Goal: Check status: Check status

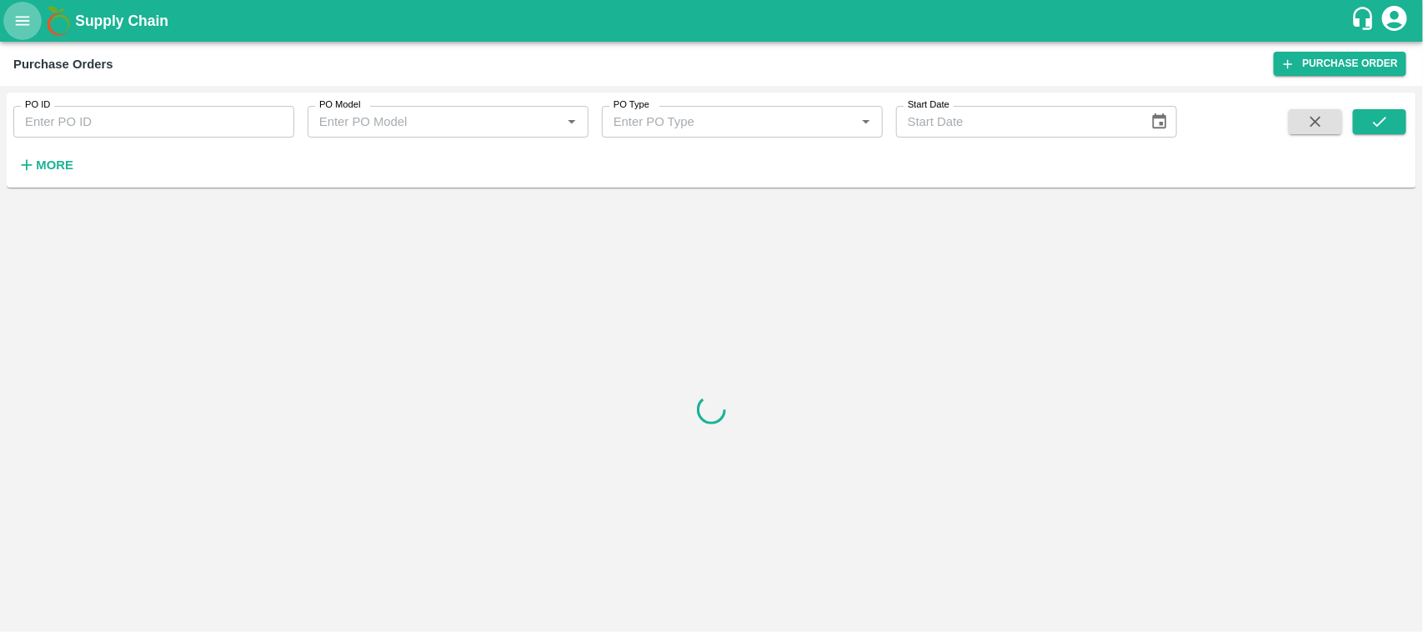
click at [13, 26] on icon "open drawer" at bounding box center [22, 21] width 18 height 18
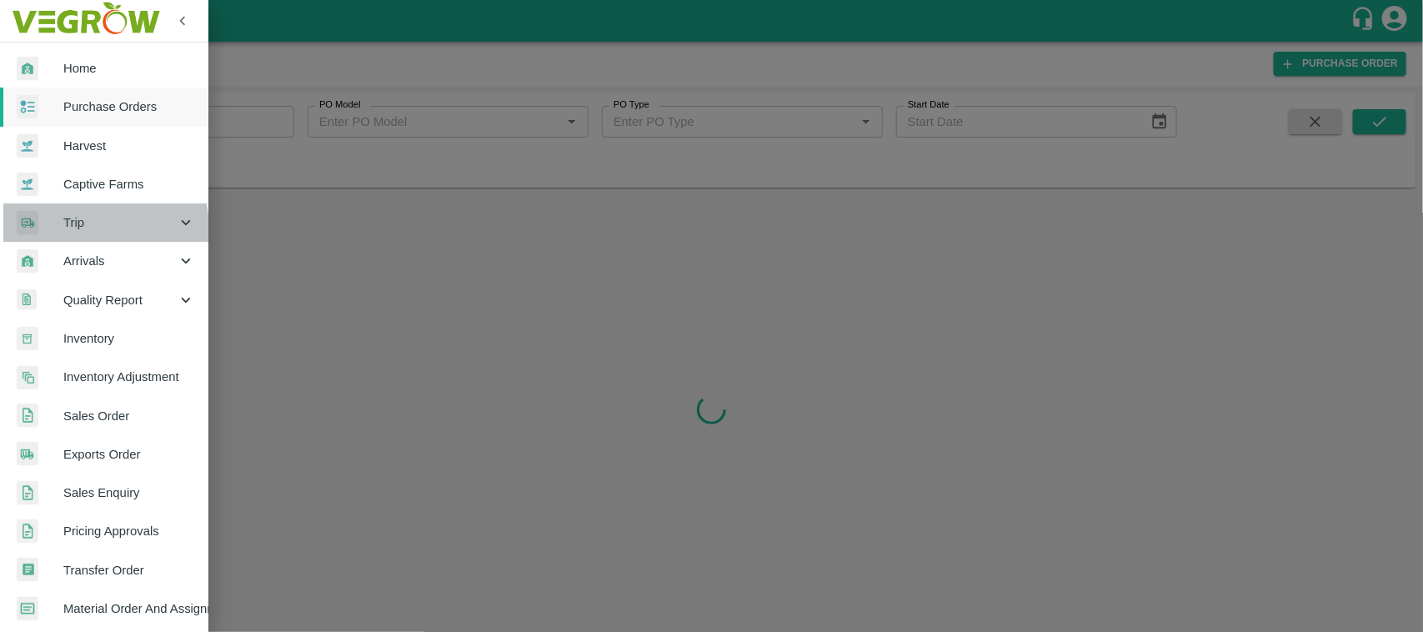
click at [82, 229] on span "Trip" at bounding box center [119, 222] width 113 height 18
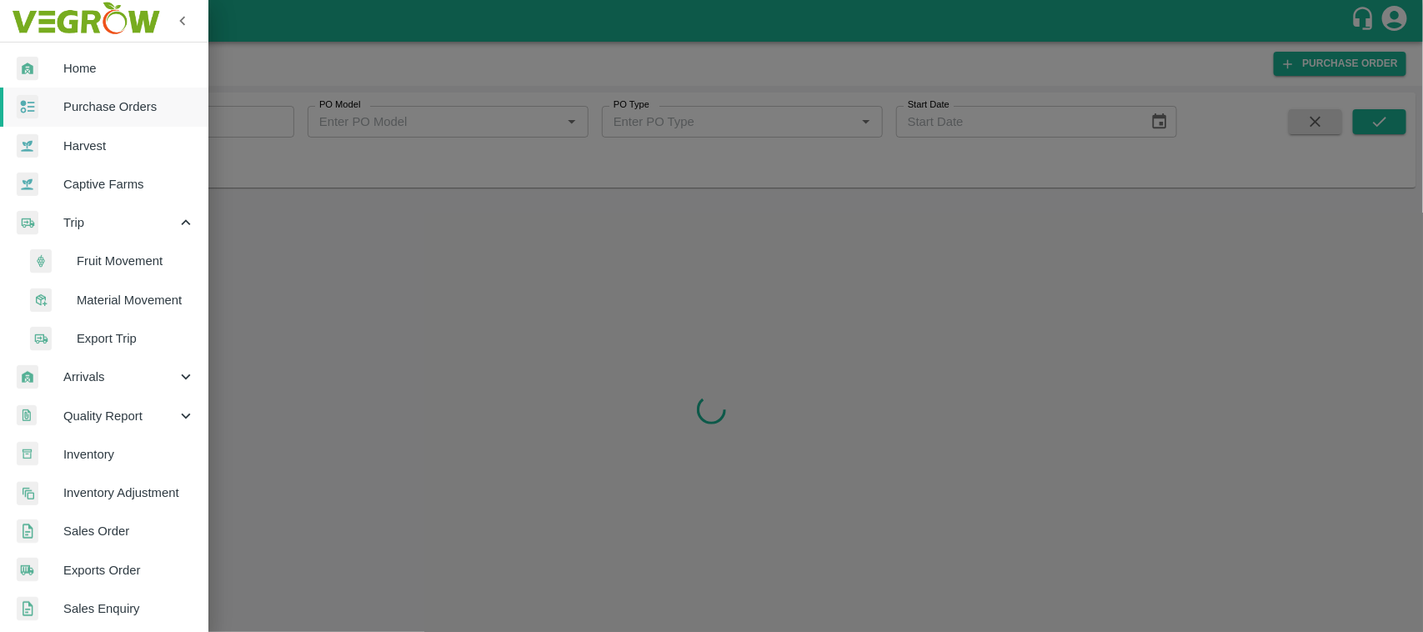
click at [94, 255] on span "Fruit Movement" at bounding box center [136, 261] width 118 height 18
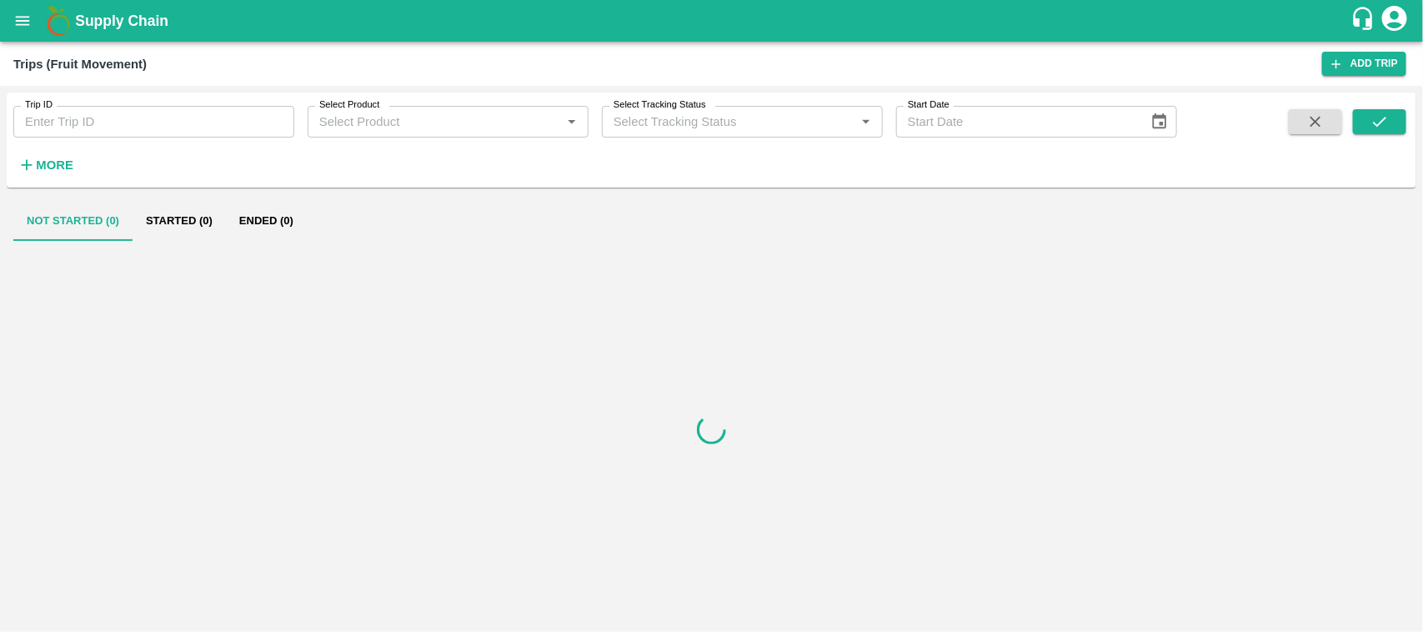
click at [131, 103] on div "Trip ID Trip ID" at bounding box center [147, 115] width 294 height 45
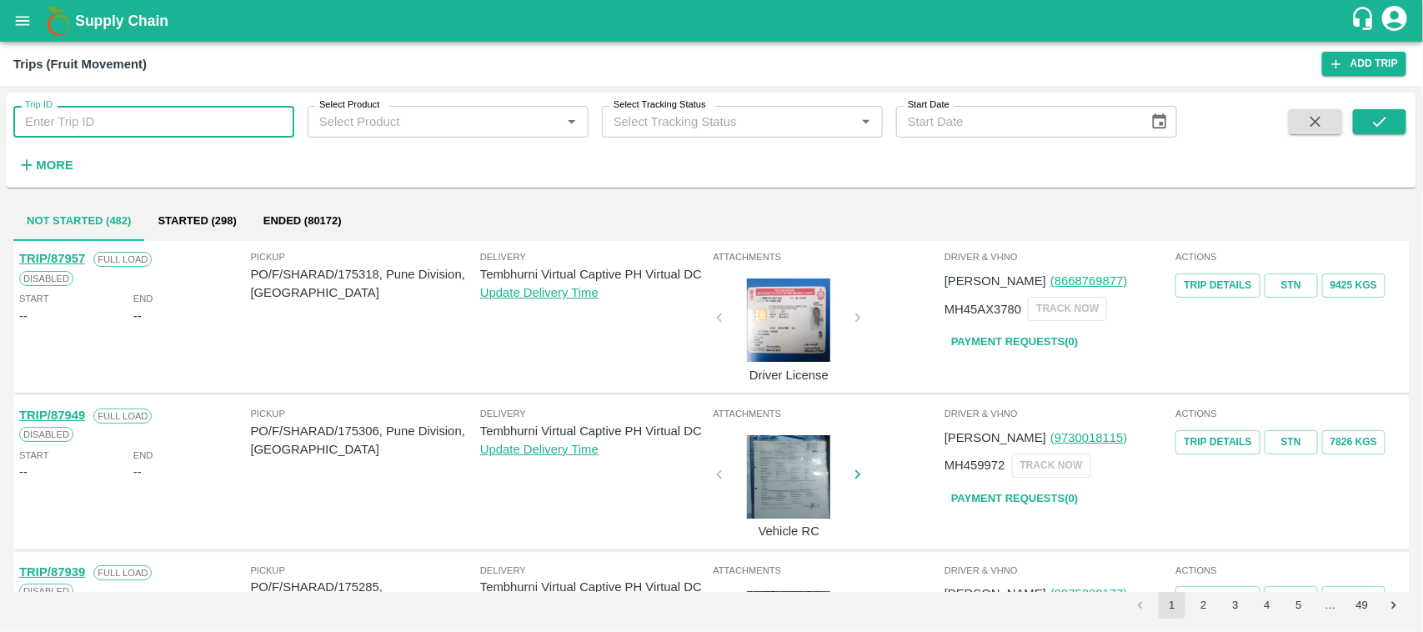
click at [131, 122] on input "Trip ID" at bounding box center [153, 122] width 281 height 32
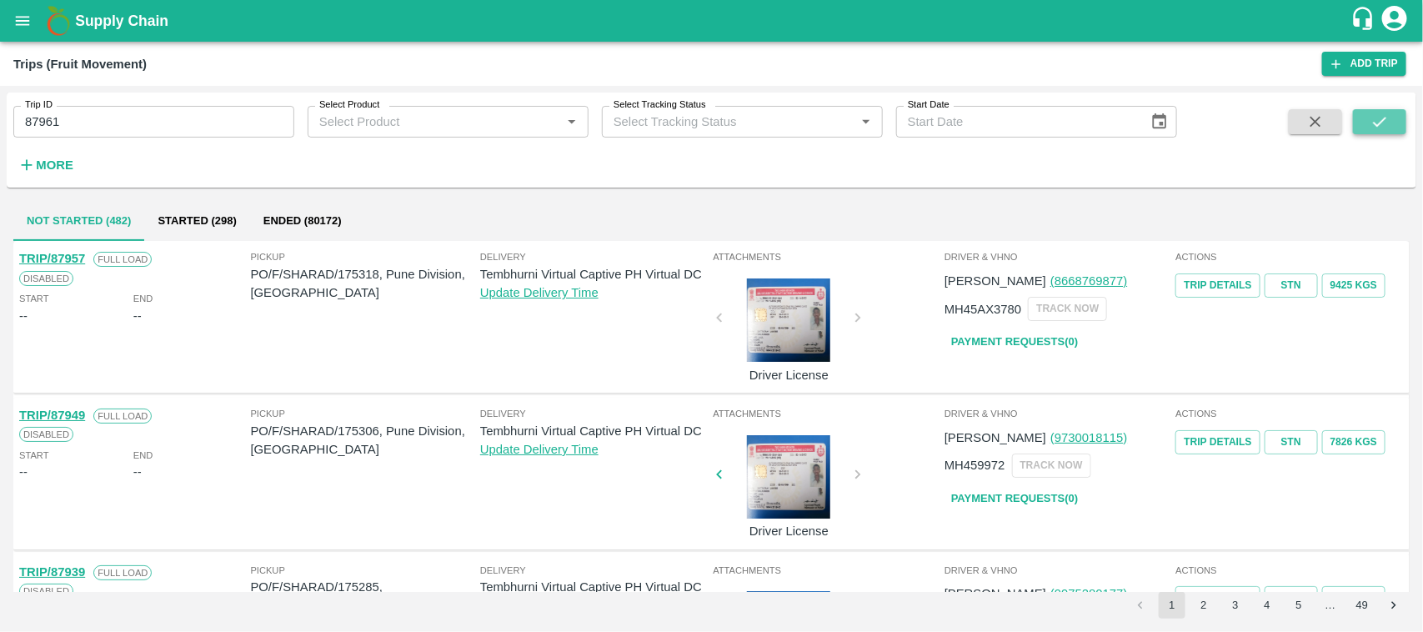
click at [1382, 128] on icon "submit" at bounding box center [1379, 122] width 18 height 18
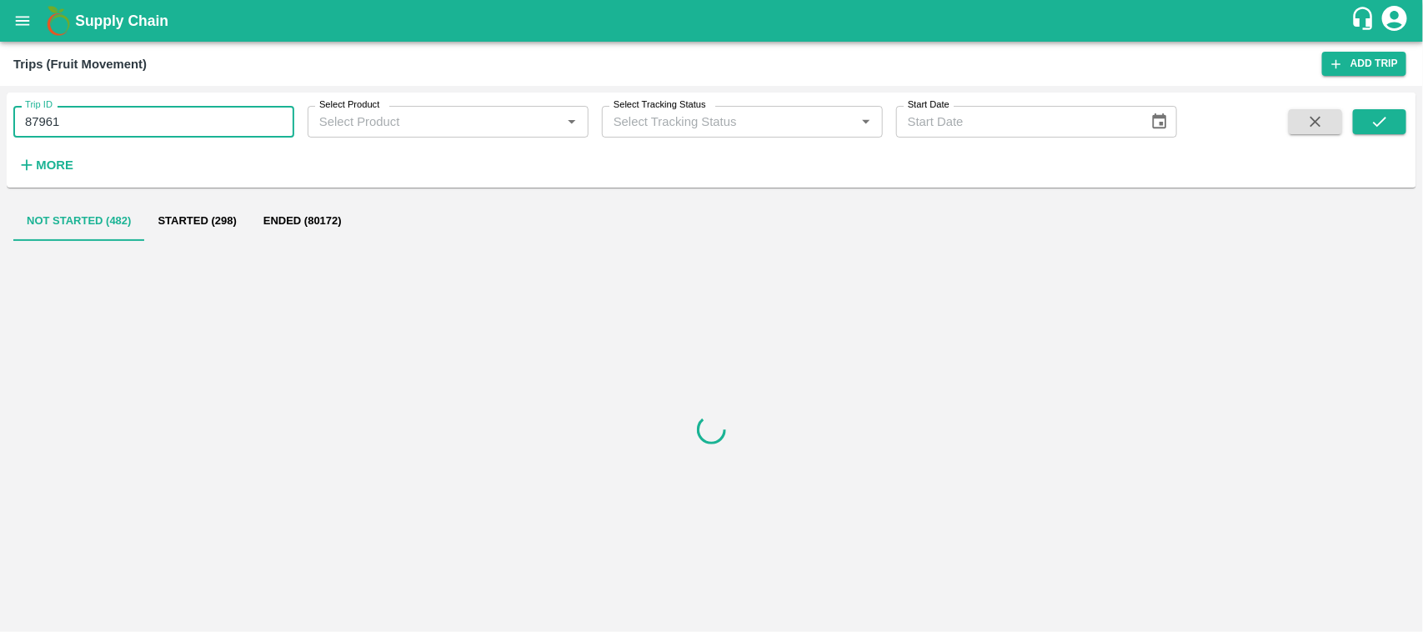
click at [93, 113] on input "87961" at bounding box center [153, 122] width 281 height 32
type input "87961"
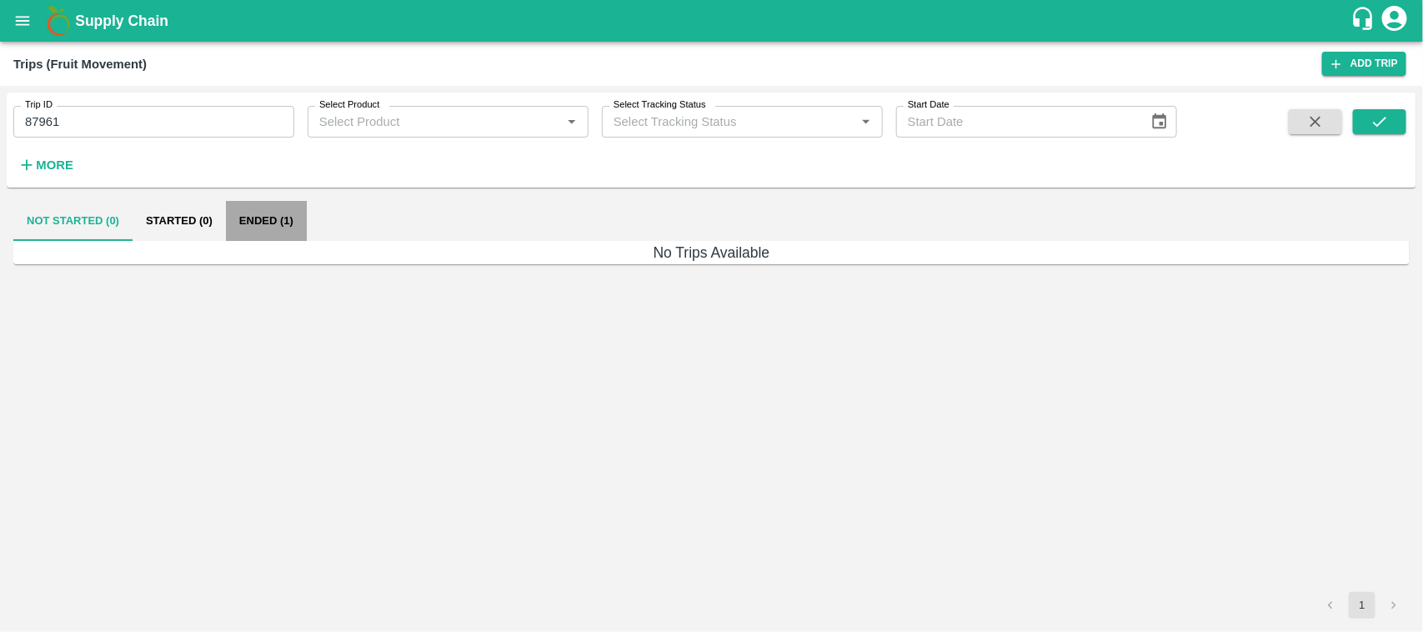
click at [261, 228] on button "Ended (1)" at bounding box center [266, 221] width 81 height 40
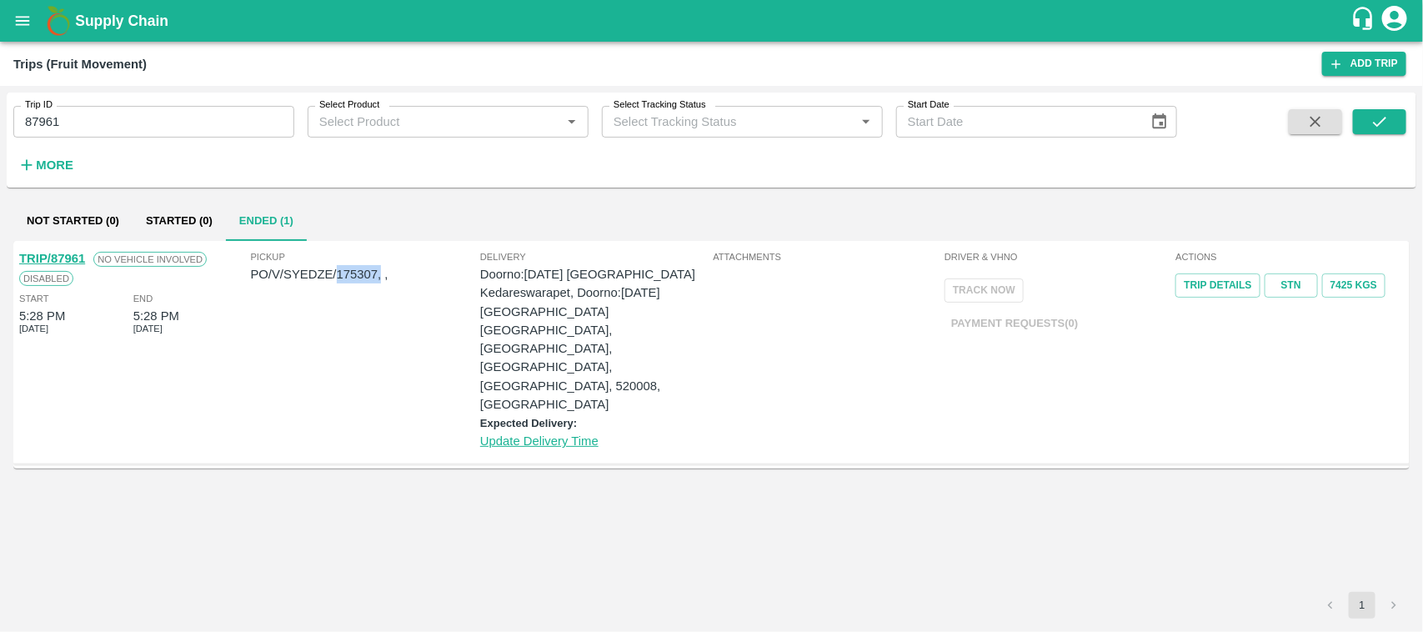
drag, startPoint x: 380, startPoint y: 268, endPoint x: 338, endPoint y: 271, distance: 42.6
click at [338, 271] on p "PO/V/SYEDZE/175307, ," at bounding box center [365, 274] width 229 height 18
copy p "175307,"
click at [1388, 122] on icon "submit" at bounding box center [1379, 122] width 18 height 18
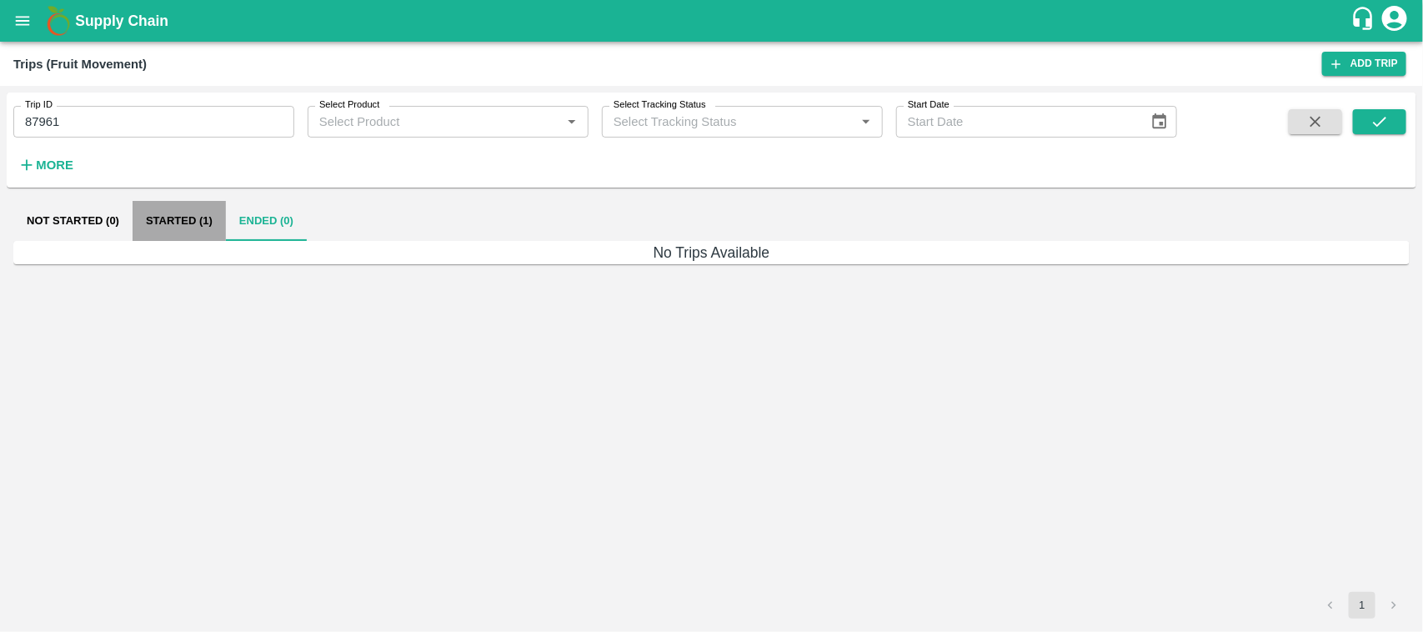
click at [208, 227] on button "Started (1)" at bounding box center [179, 221] width 93 height 40
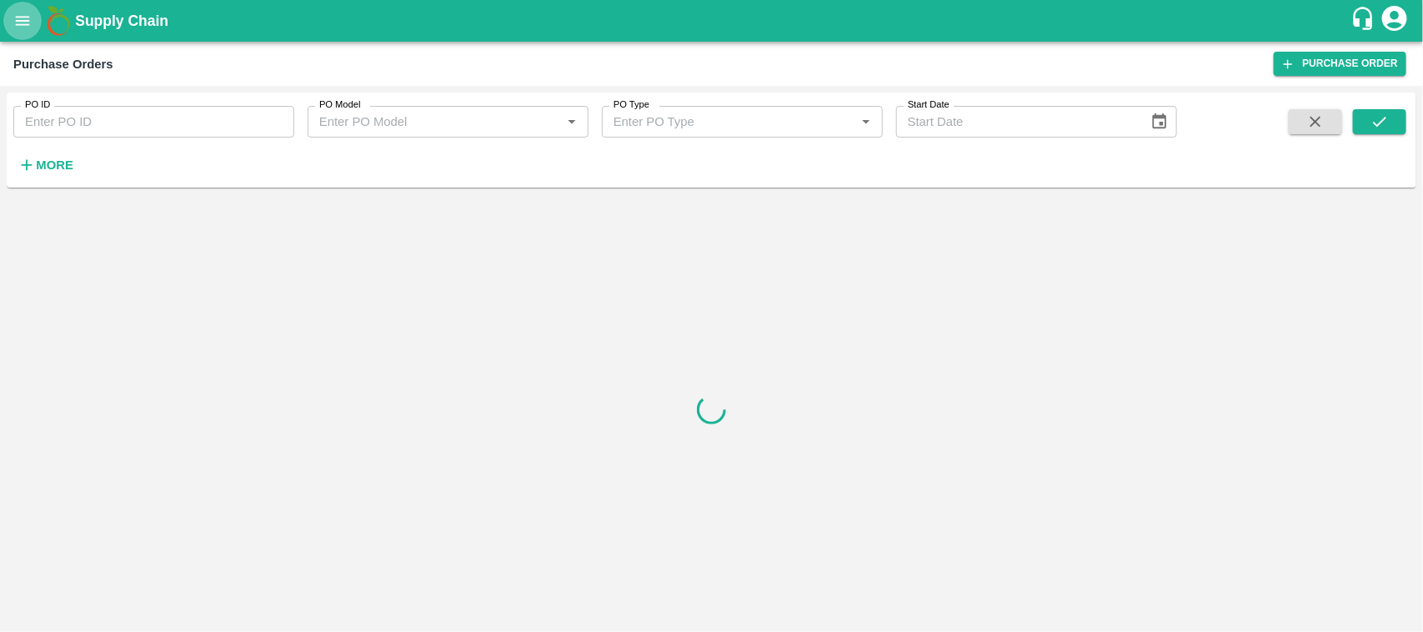
click at [27, 21] on icon "open drawer" at bounding box center [23, 20] width 14 height 9
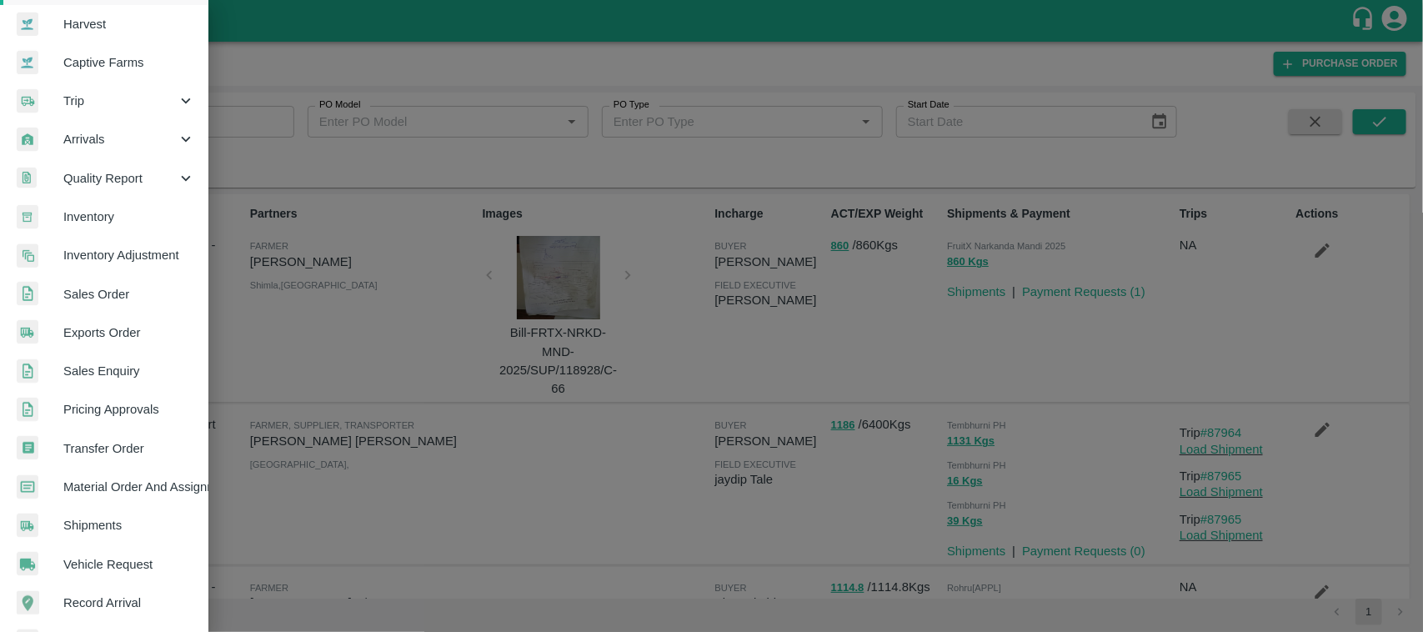
scroll to position [119, 0]
click at [108, 142] on span "Arrivals" at bounding box center [119, 142] width 113 height 18
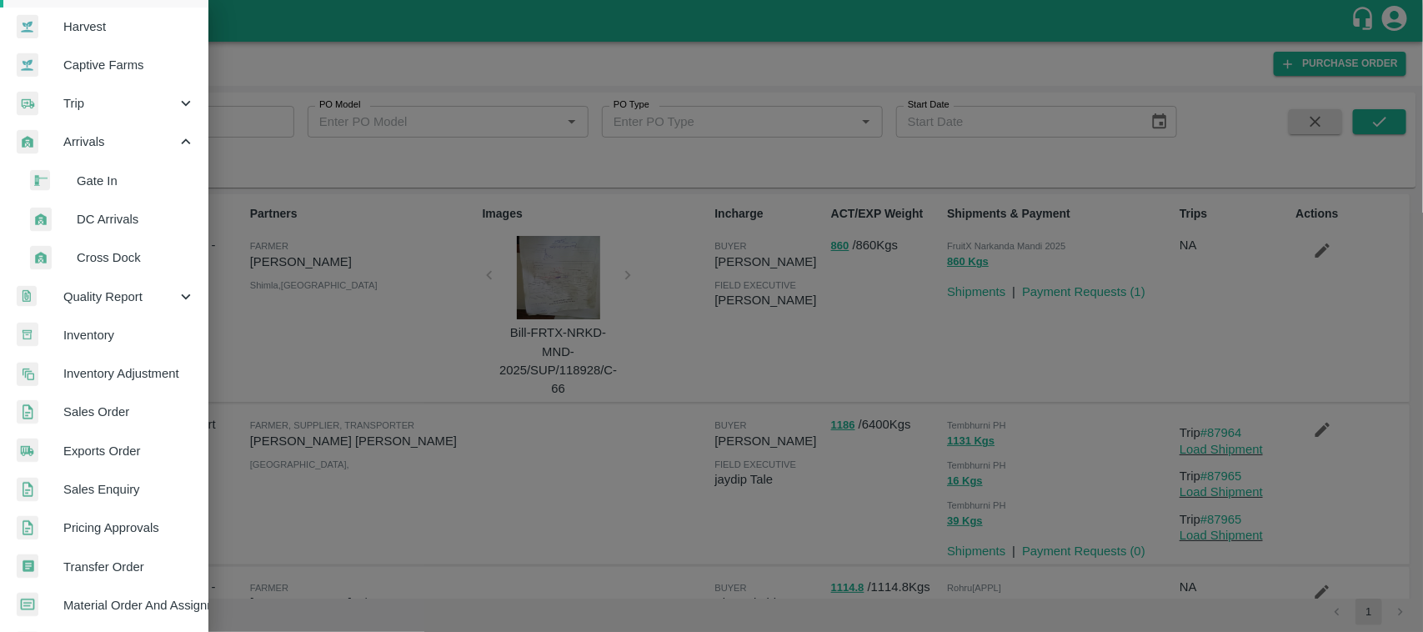
click at [106, 227] on span "DC Arrivals" at bounding box center [136, 219] width 118 height 18
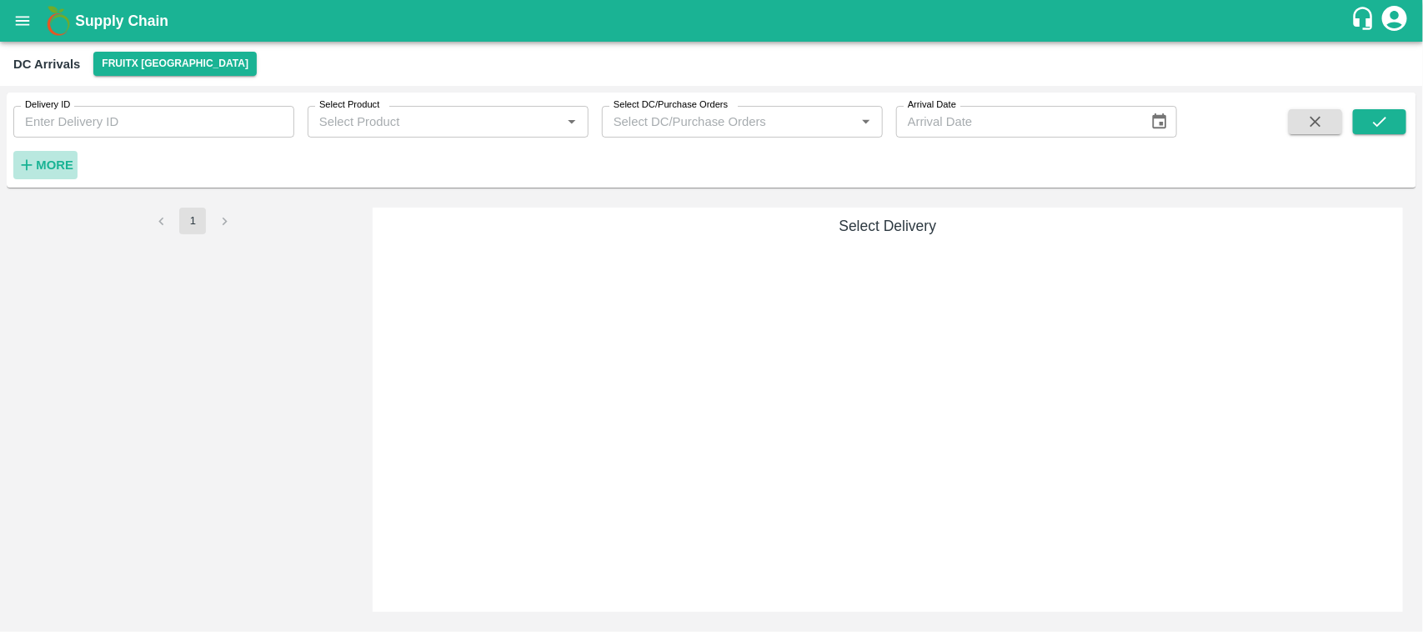
click at [61, 158] on strong "More" at bounding box center [55, 164] width 38 height 13
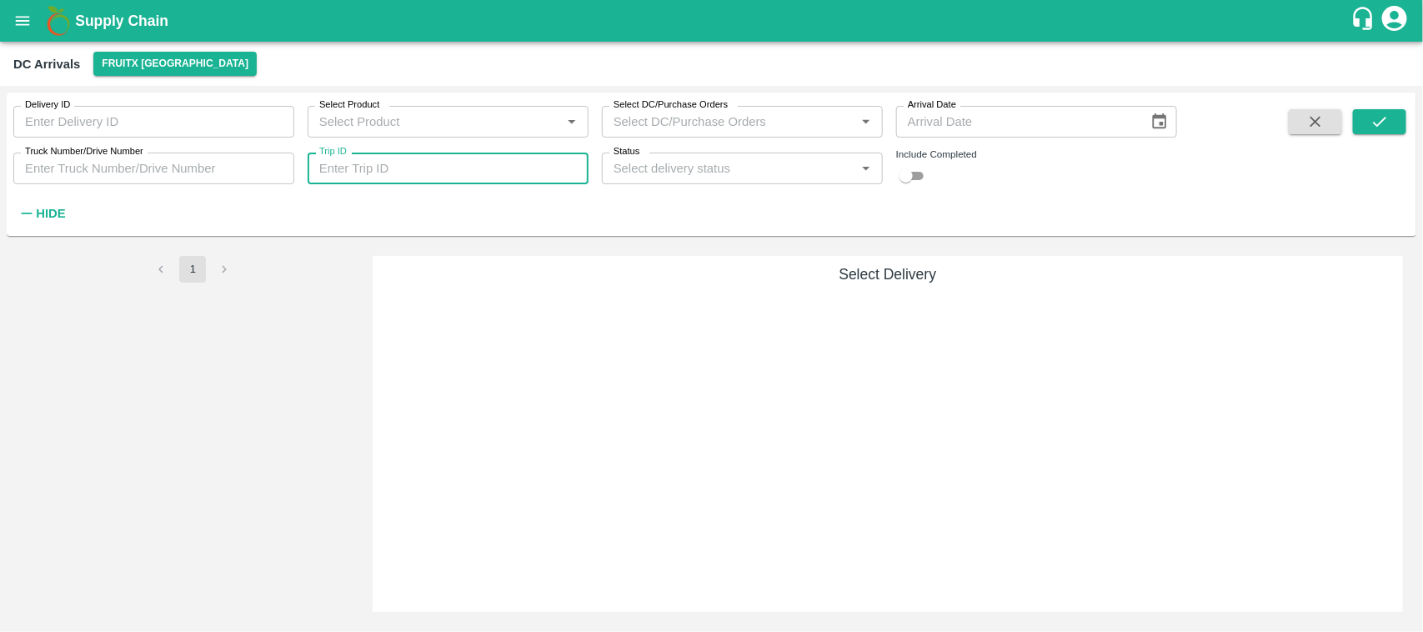
click at [492, 179] on input "Trip ID" at bounding box center [448, 169] width 281 height 32
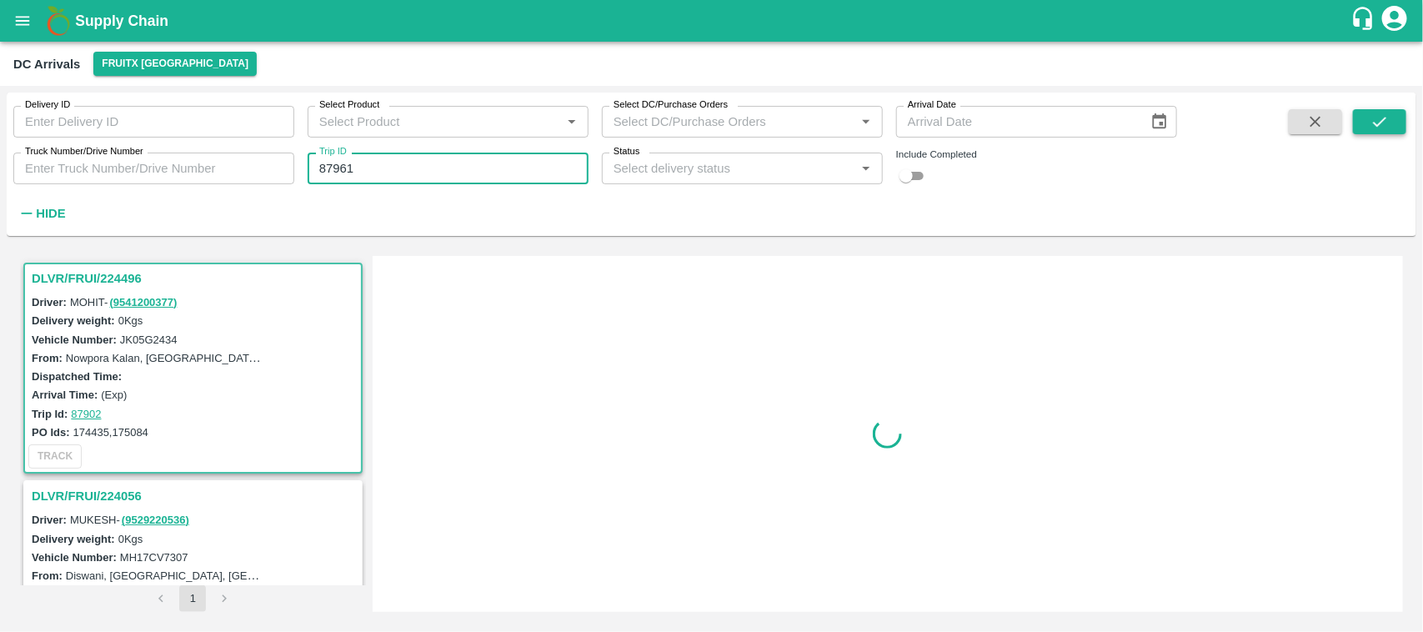
type input "87961"
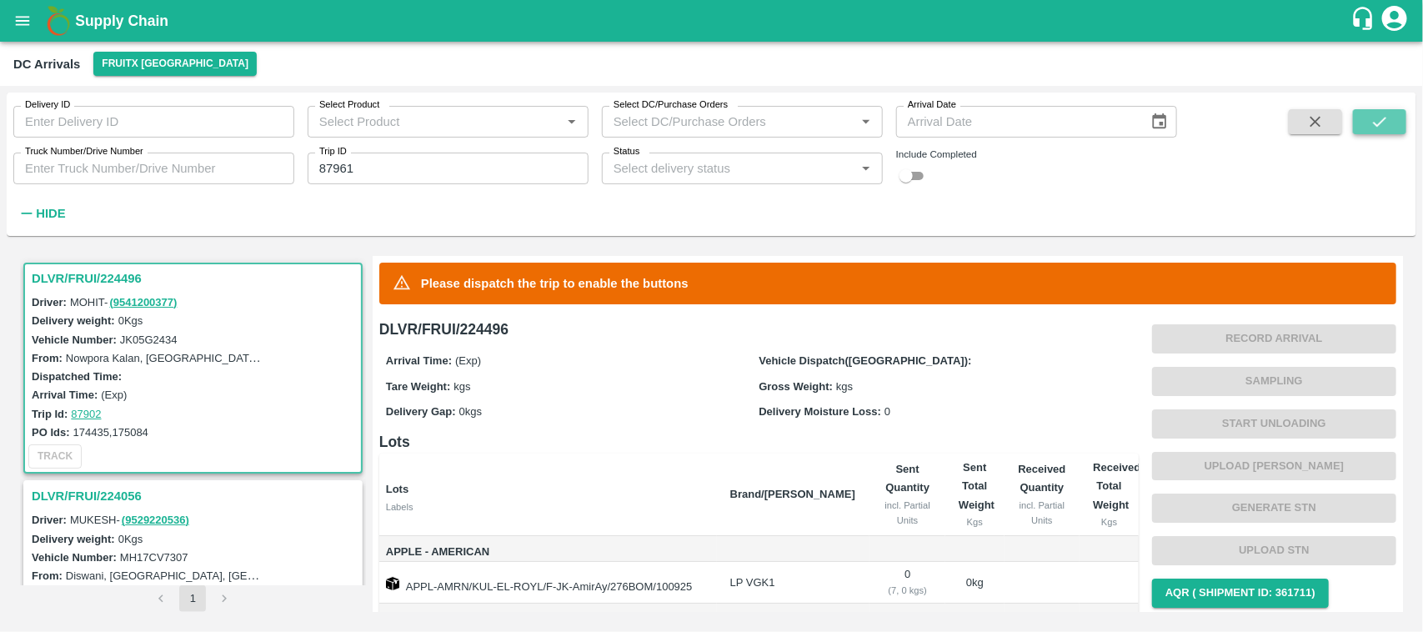
click at [1364, 128] on button "submit" at bounding box center [1379, 121] width 53 height 25
click at [911, 178] on input "checkbox" at bounding box center [906, 176] width 60 height 20
checkbox input "true"
click at [1382, 136] on span at bounding box center [1379, 167] width 53 height 117
click at [1380, 122] on icon "submit" at bounding box center [1379, 122] width 18 height 18
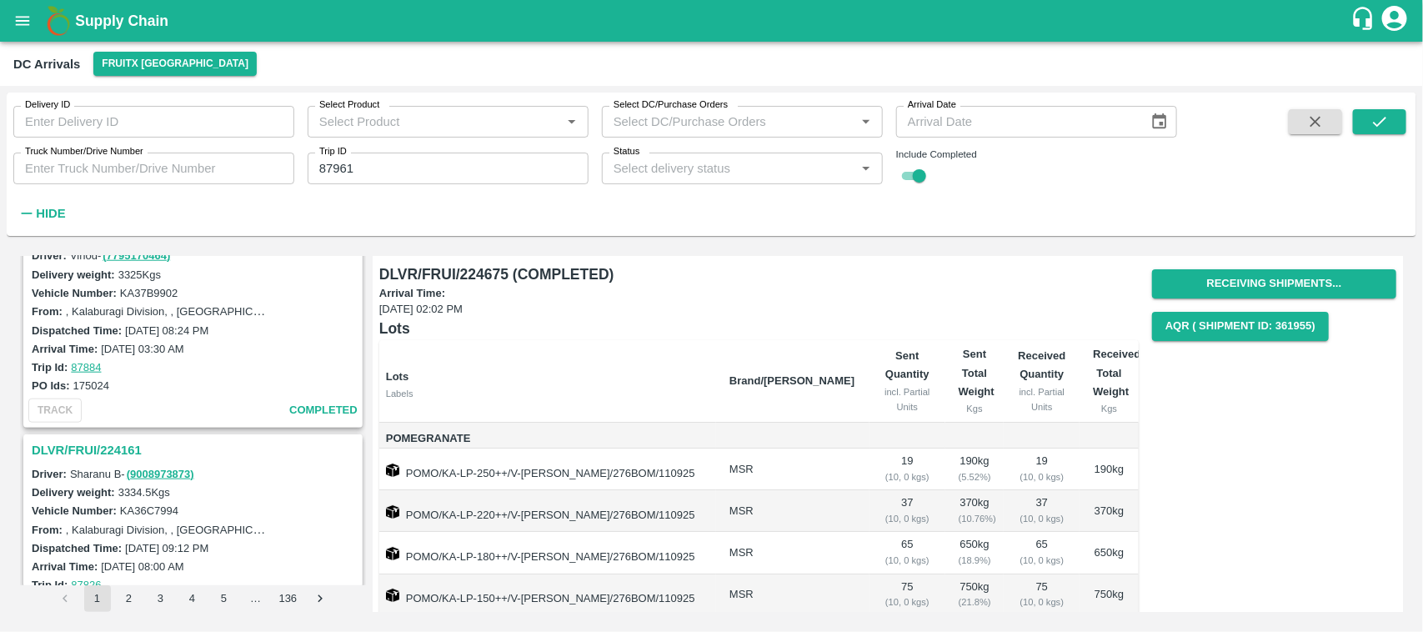
scroll to position [826, 0]
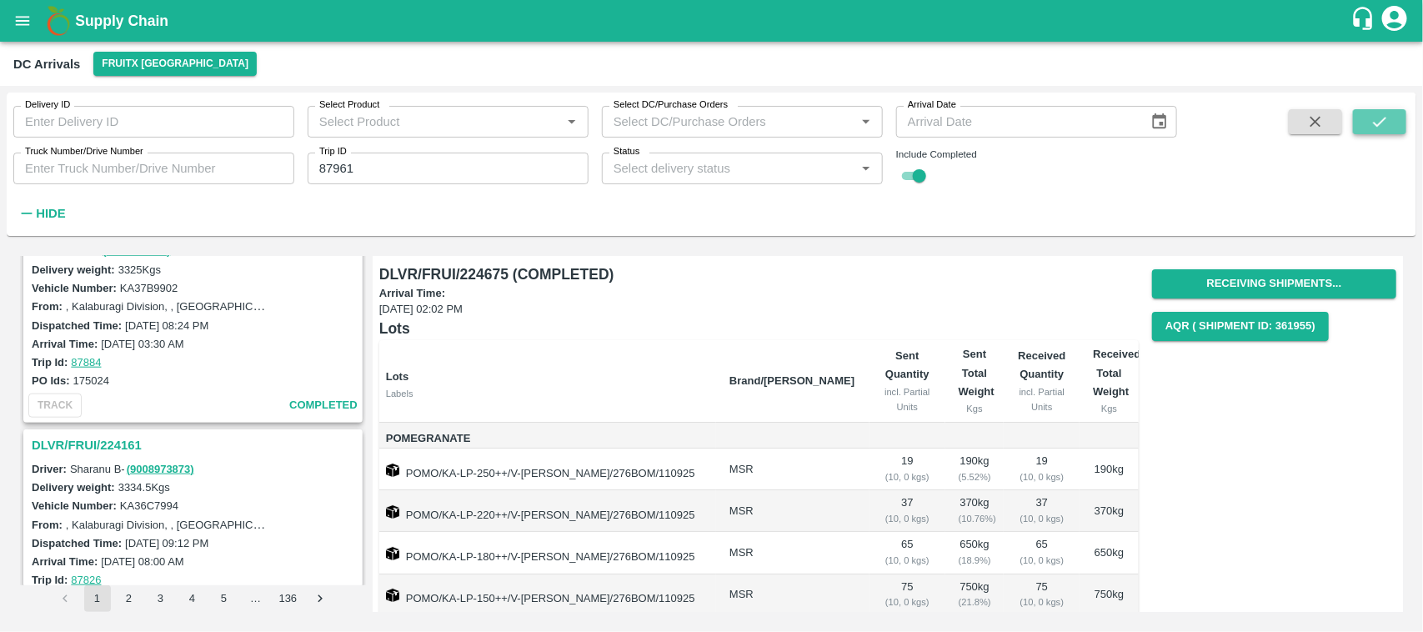
click at [1356, 114] on button "submit" at bounding box center [1379, 121] width 53 height 25
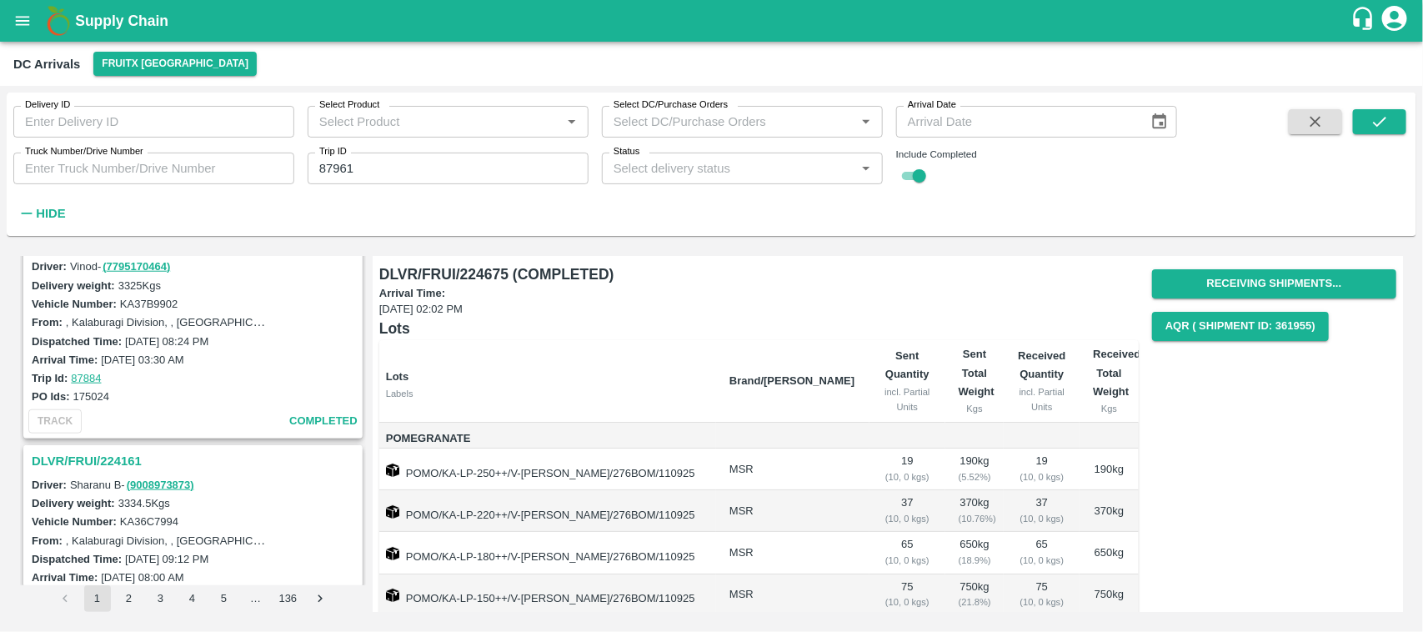
scroll to position [811, 0]
click at [13, 17] on icon "open drawer" at bounding box center [22, 21] width 18 height 18
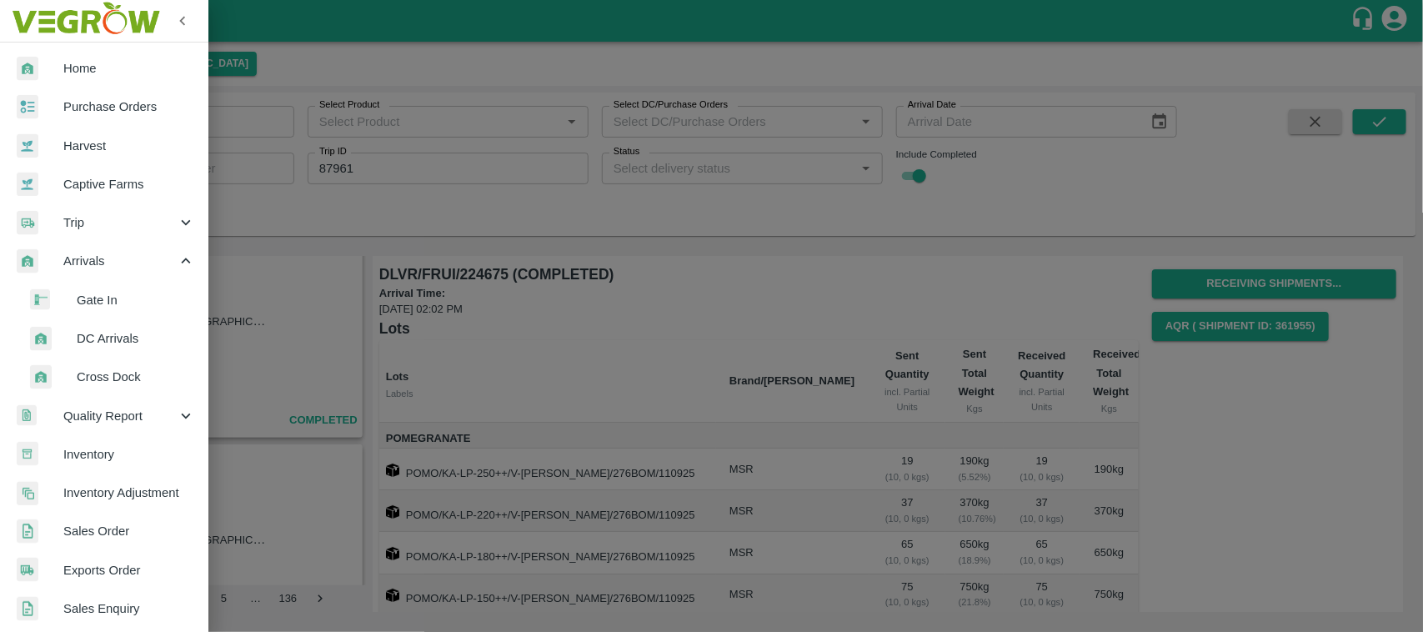
click at [90, 219] on span "Trip" at bounding box center [119, 222] width 113 height 18
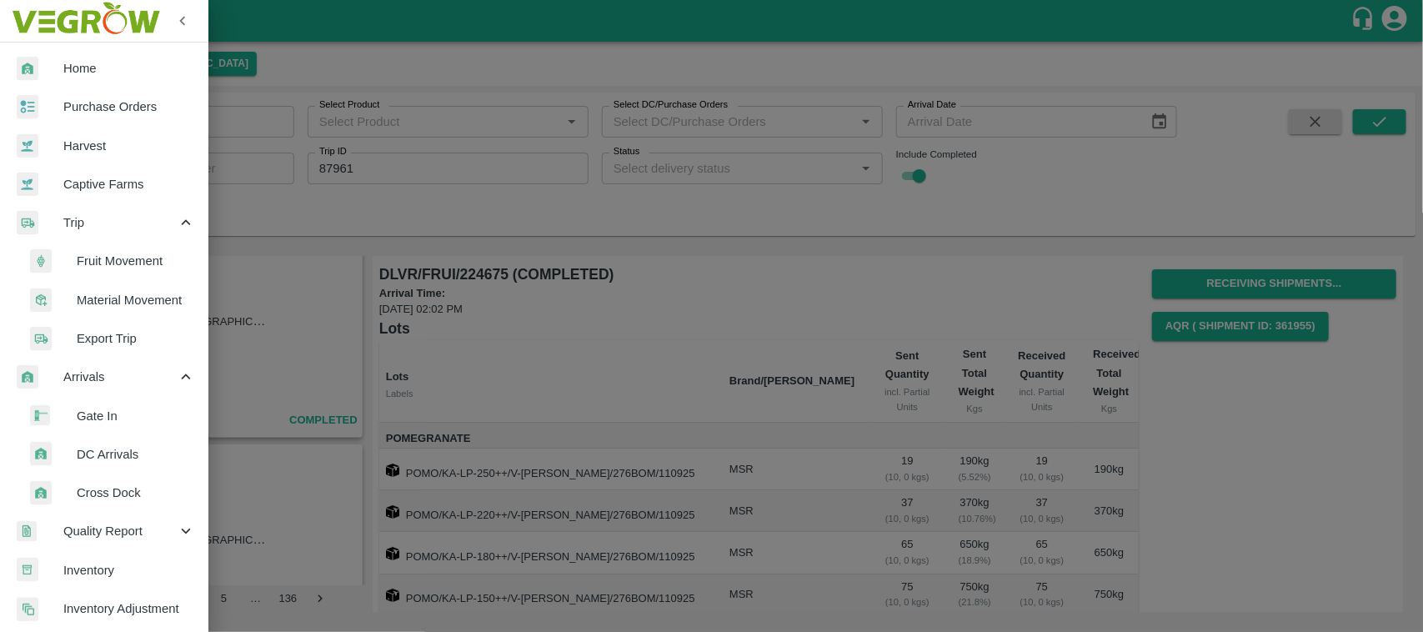
click at [107, 259] on span "Fruit Movement" at bounding box center [136, 261] width 118 height 18
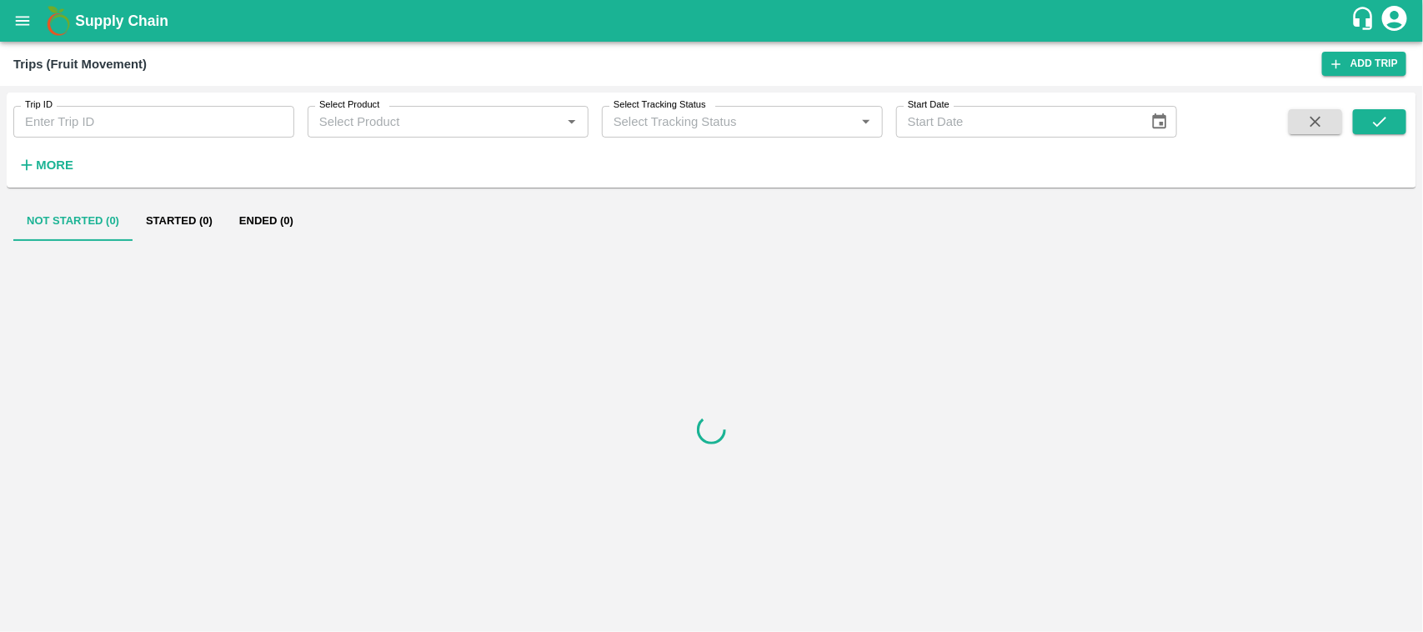
click at [115, 133] on input "Trip ID" at bounding box center [153, 122] width 281 height 32
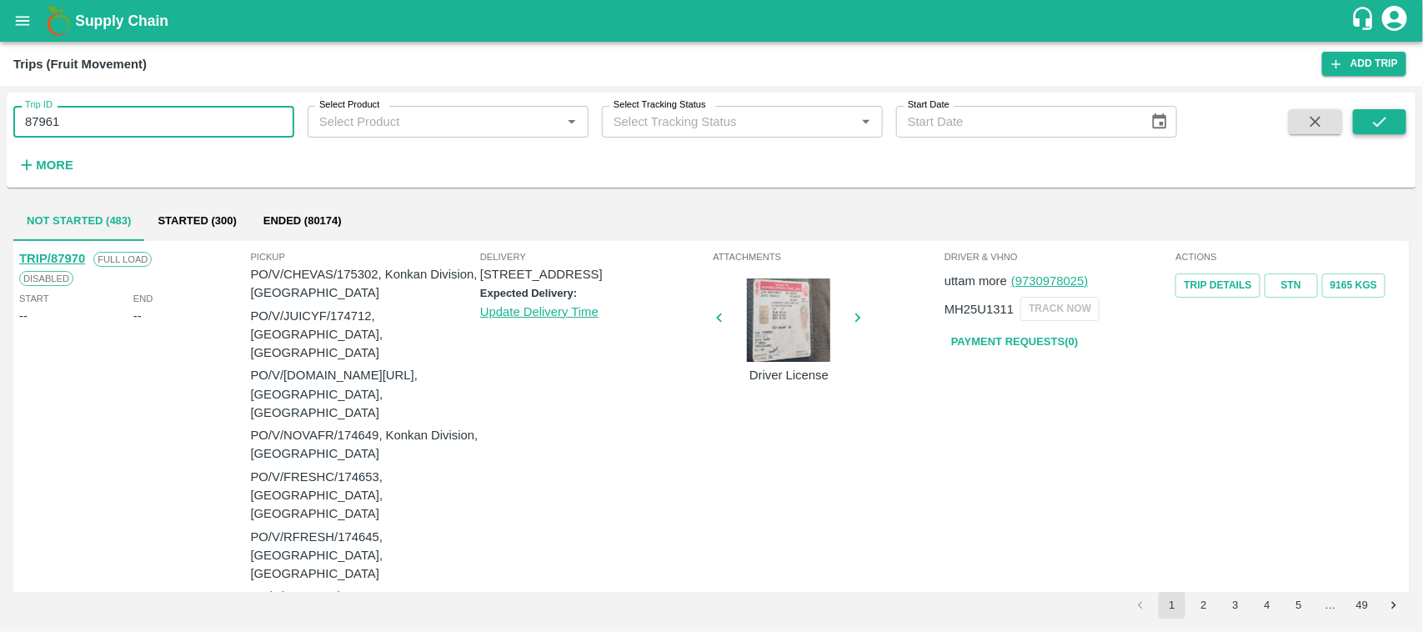
type input "87961"
click at [1375, 113] on icon "submit" at bounding box center [1379, 122] width 18 height 18
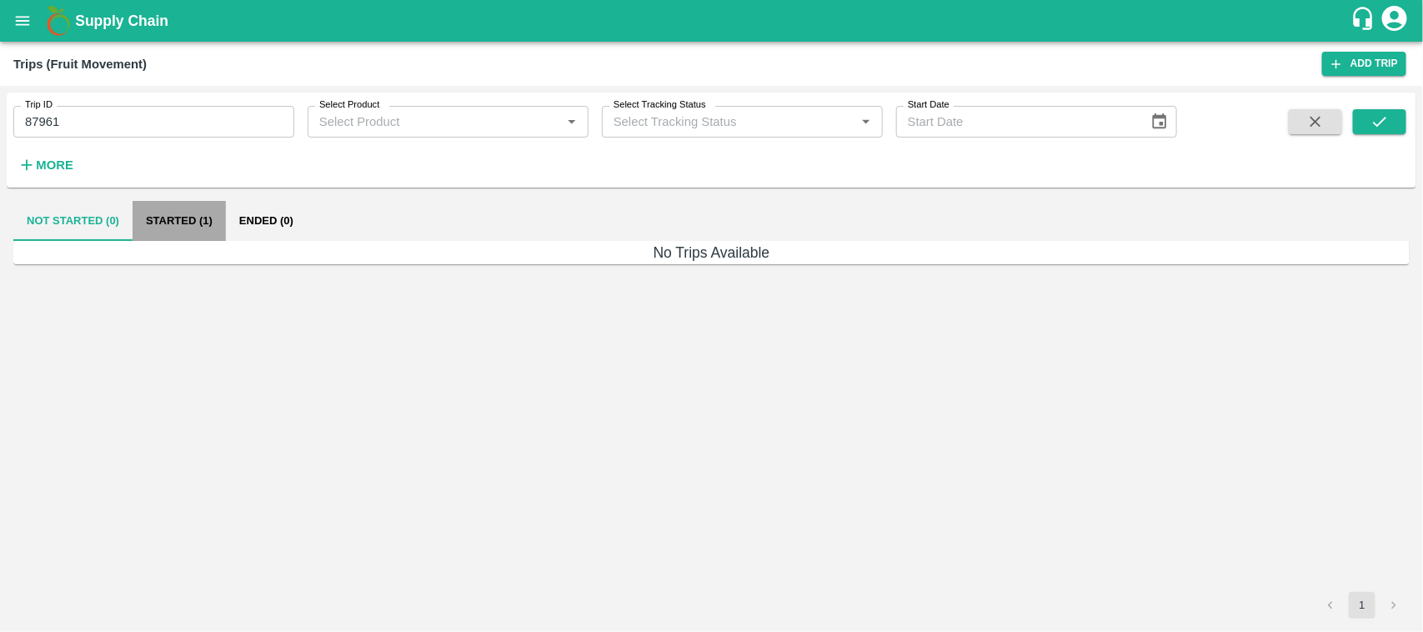
click at [208, 207] on button "Started (1)" at bounding box center [179, 221] width 93 height 40
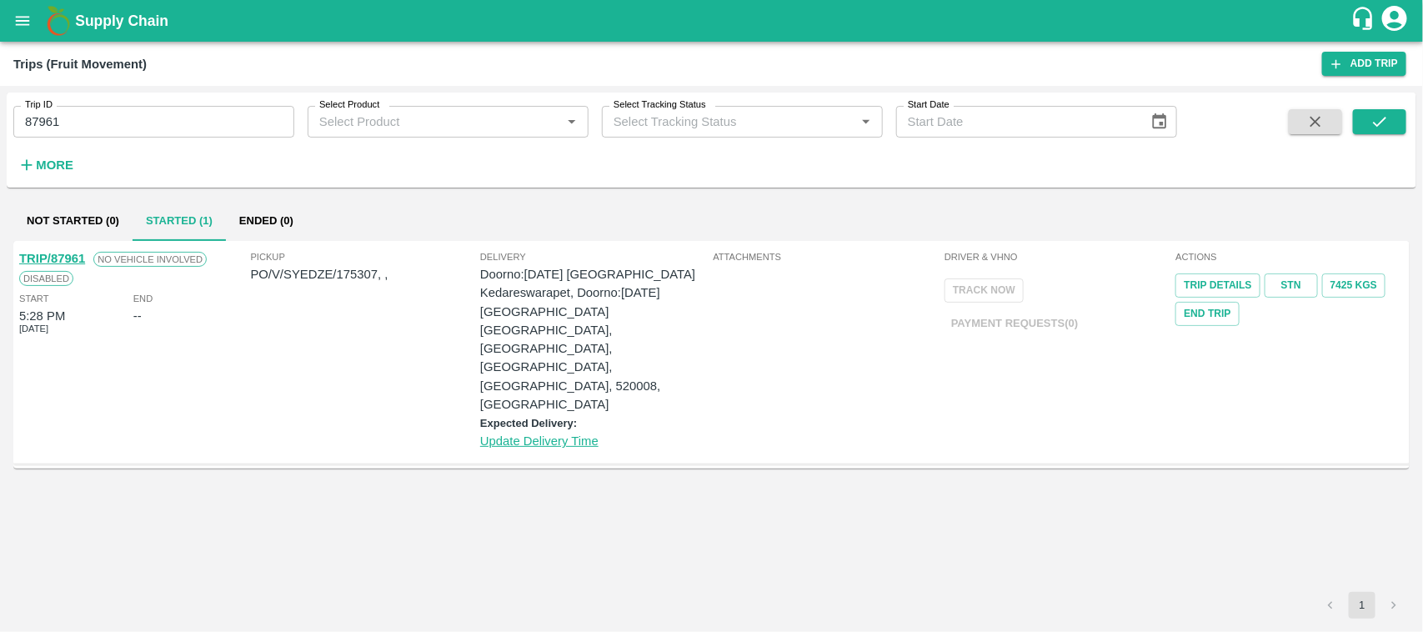
click at [110, 118] on input "87961" at bounding box center [153, 122] width 281 height 32
drag, startPoint x: 90, startPoint y: 108, endPoint x: 0, endPoint y: 142, distance: 96.0
click at [0, 142] on div "Trip ID 87961 Trip ID Select Product Select Product   * Select Tracking Status …" at bounding box center [711, 359] width 1423 height 546
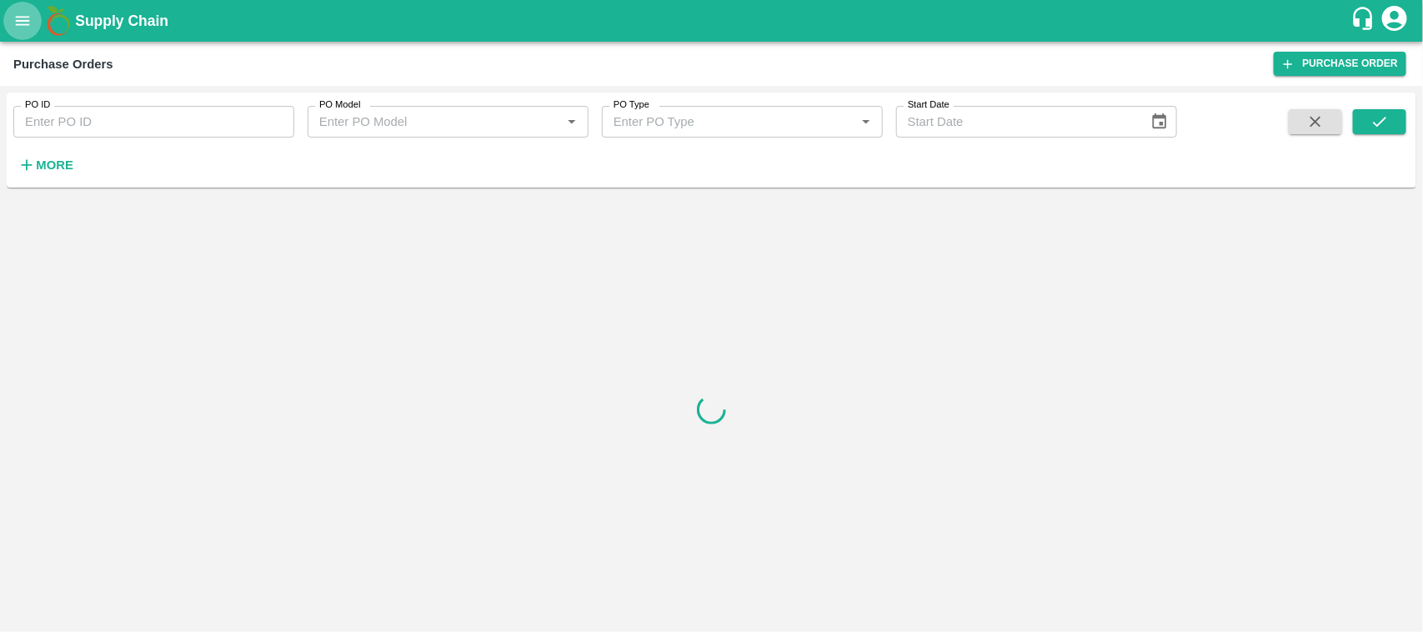
click at [22, 10] on button "open drawer" at bounding box center [22, 21] width 38 height 38
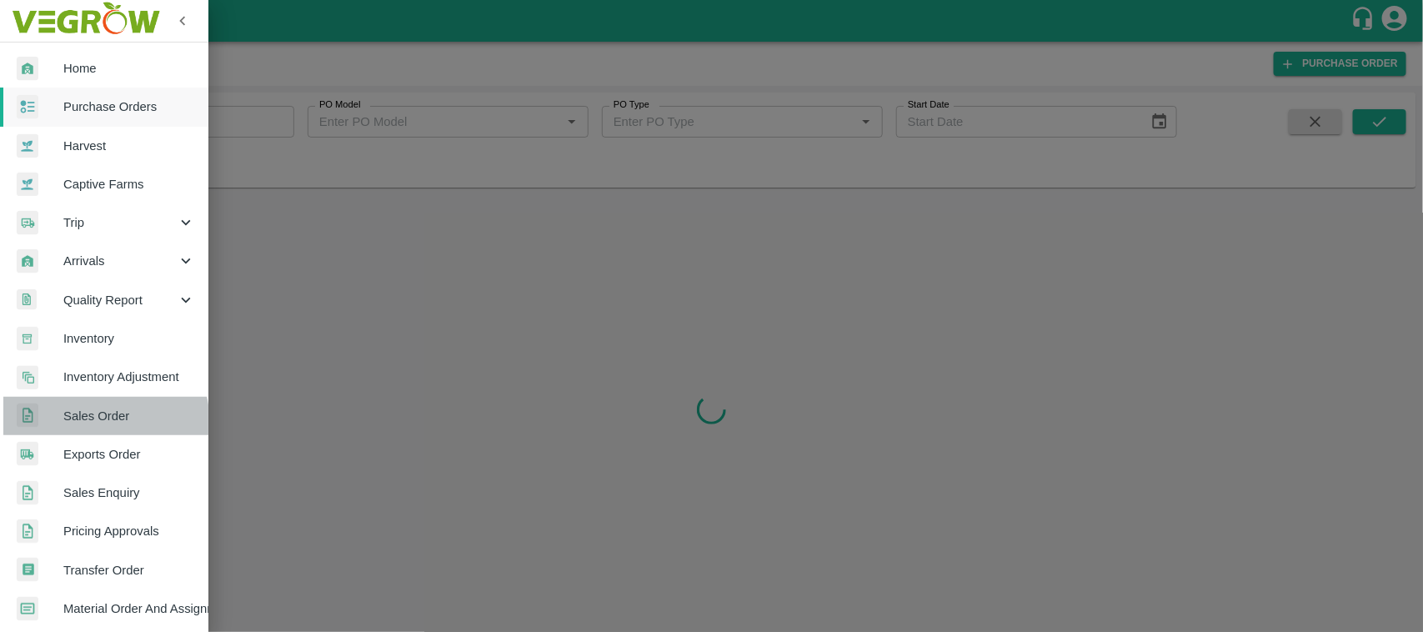
click at [98, 423] on span "Sales Order" at bounding box center [129, 416] width 132 height 18
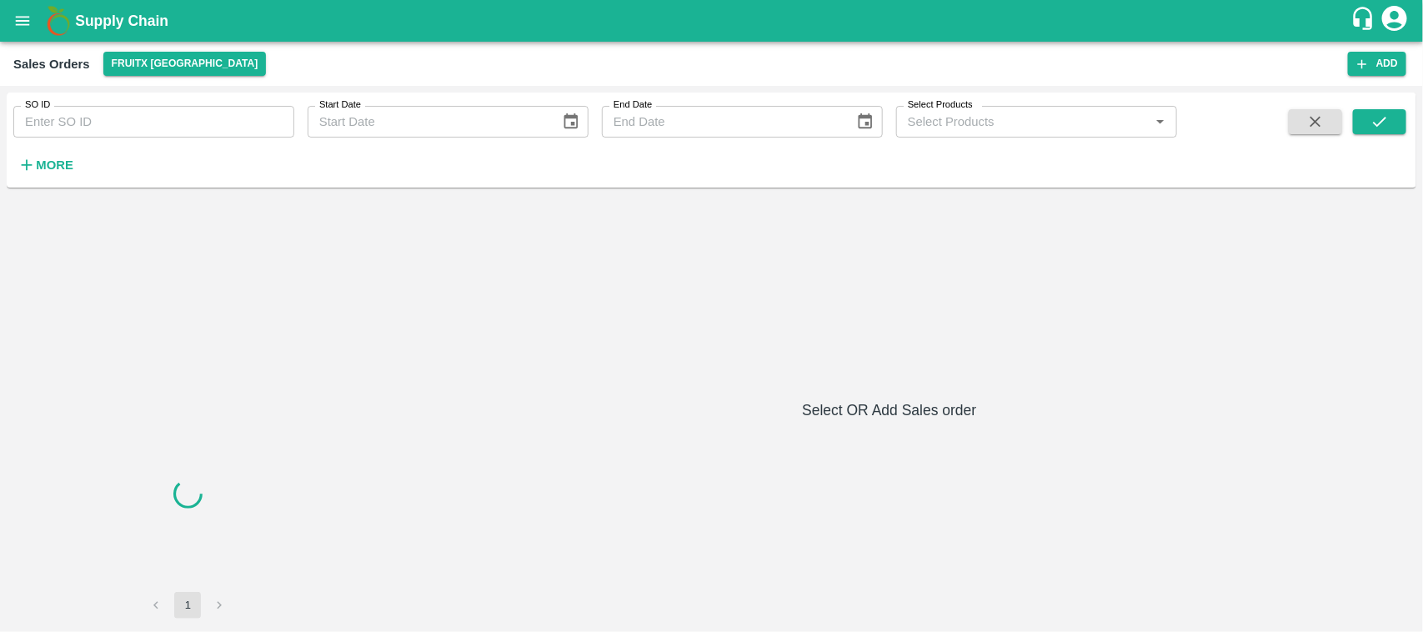
click at [125, 117] on input "SO ID" at bounding box center [153, 122] width 281 height 32
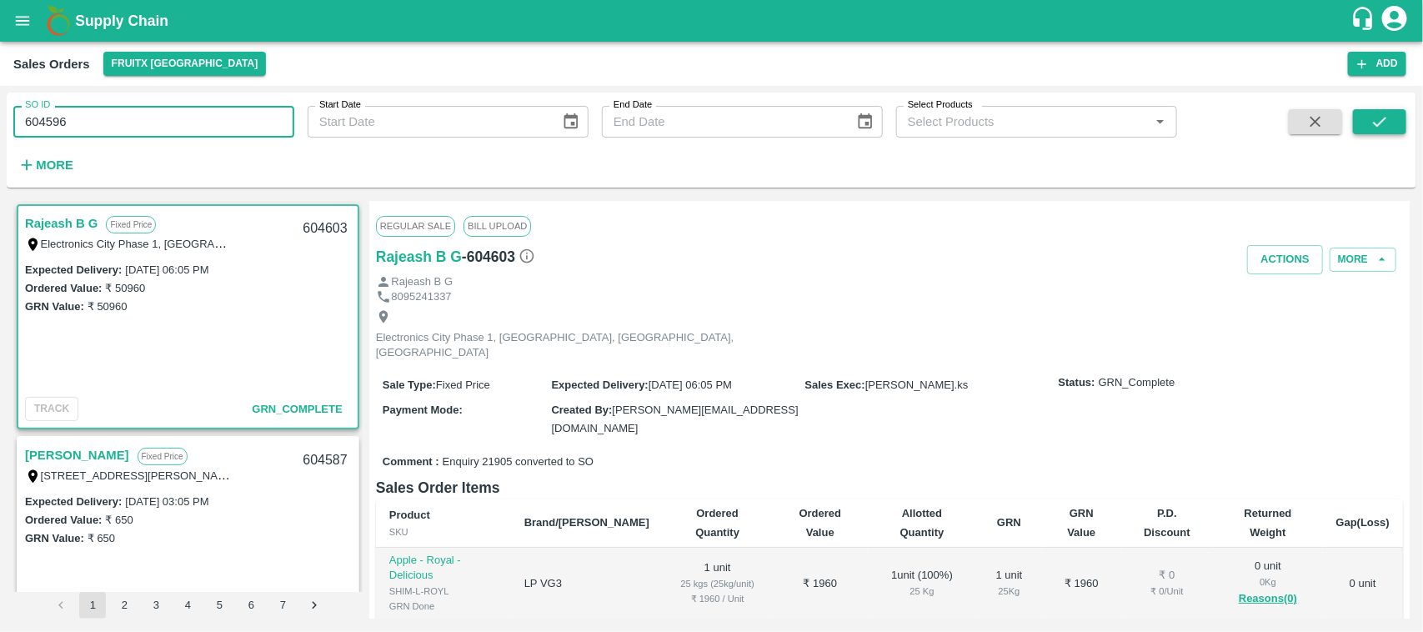
type input "604596"
click at [1393, 114] on button "submit" at bounding box center [1379, 121] width 53 height 25
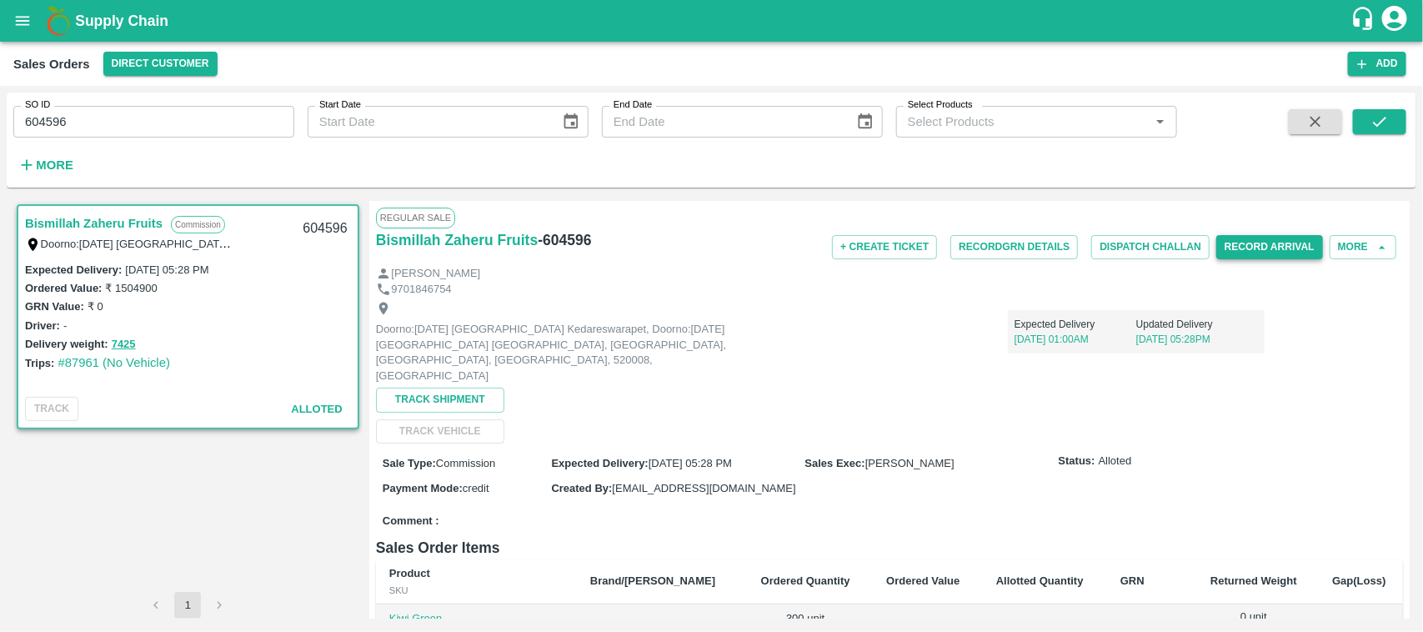
click at [1271, 240] on button "Record Arrival" at bounding box center [1269, 247] width 107 height 24
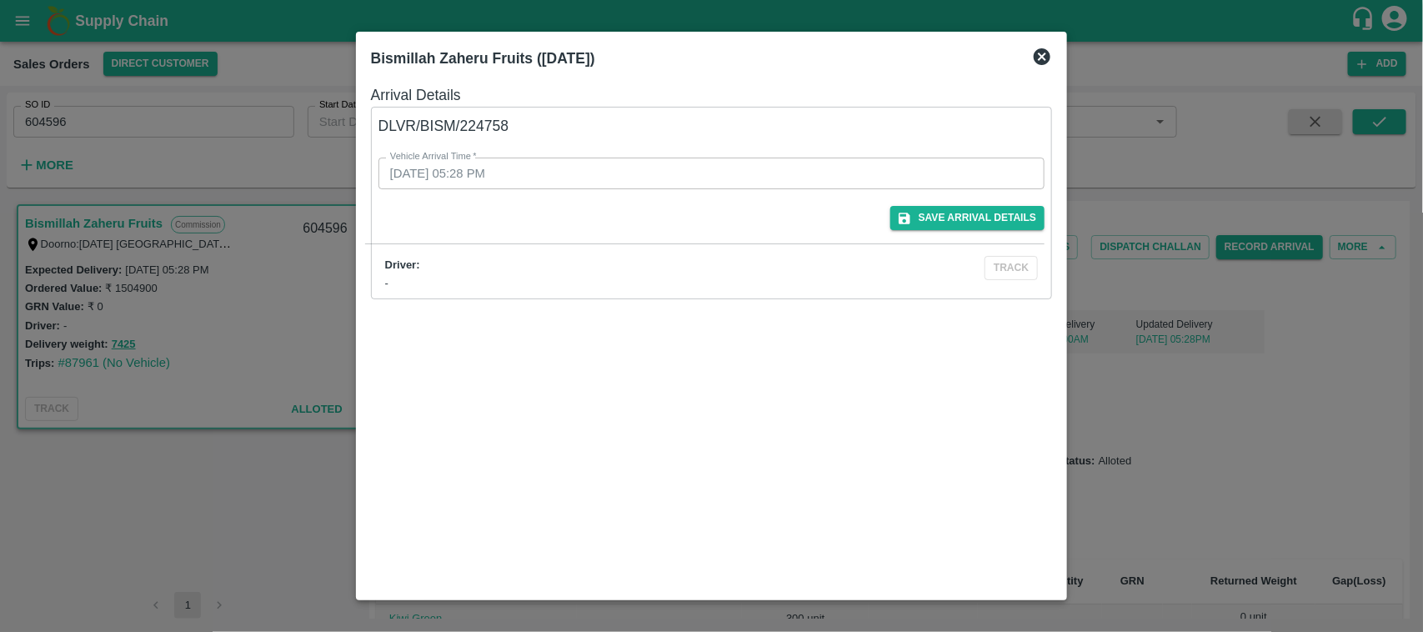
drag, startPoint x: 519, startPoint y: 123, endPoint x: 461, endPoint y: 123, distance: 58.3
click at [461, 123] on div "Vehicle Arrival Time   * 11/09/2025 05:28 PM Vehicle Arrival Time" at bounding box center [691, 154] width 707 height 72
click at [1040, 56] on icon at bounding box center [1041, 56] width 17 height 17
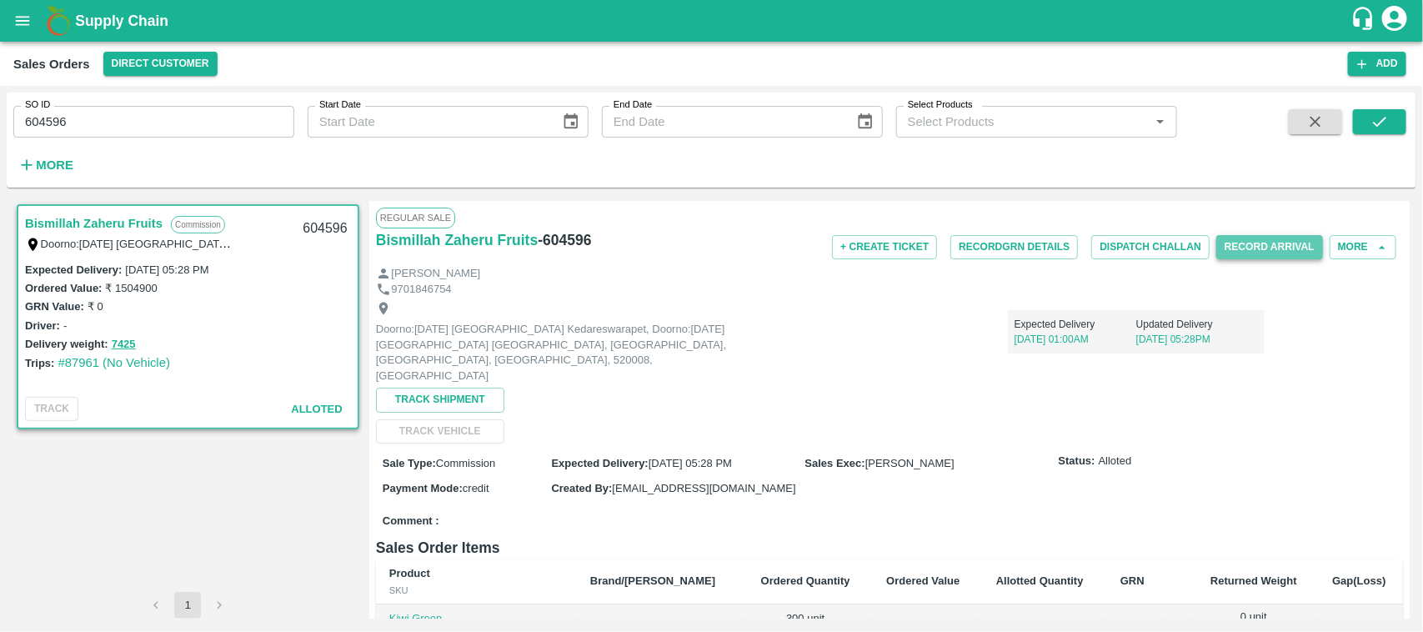
click at [1236, 242] on button "Record Arrival" at bounding box center [1269, 247] width 107 height 24
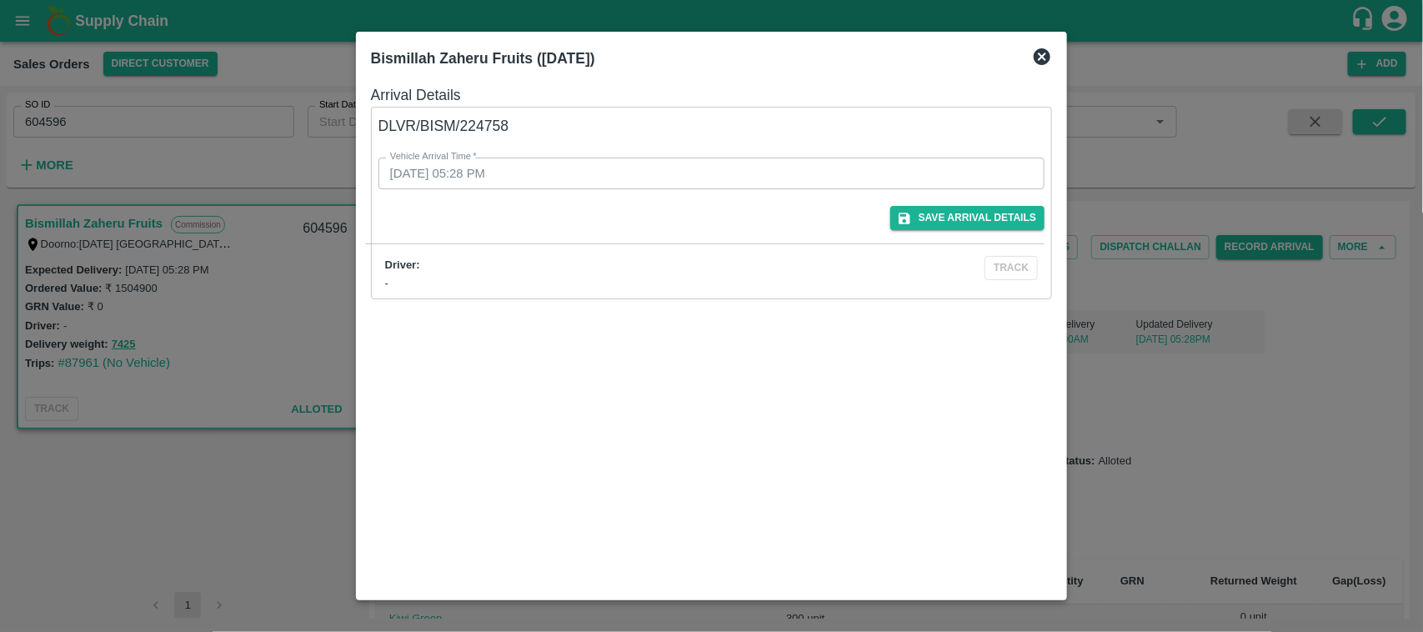
click at [1042, 54] on icon at bounding box center [1041, 56] width 17 height 17
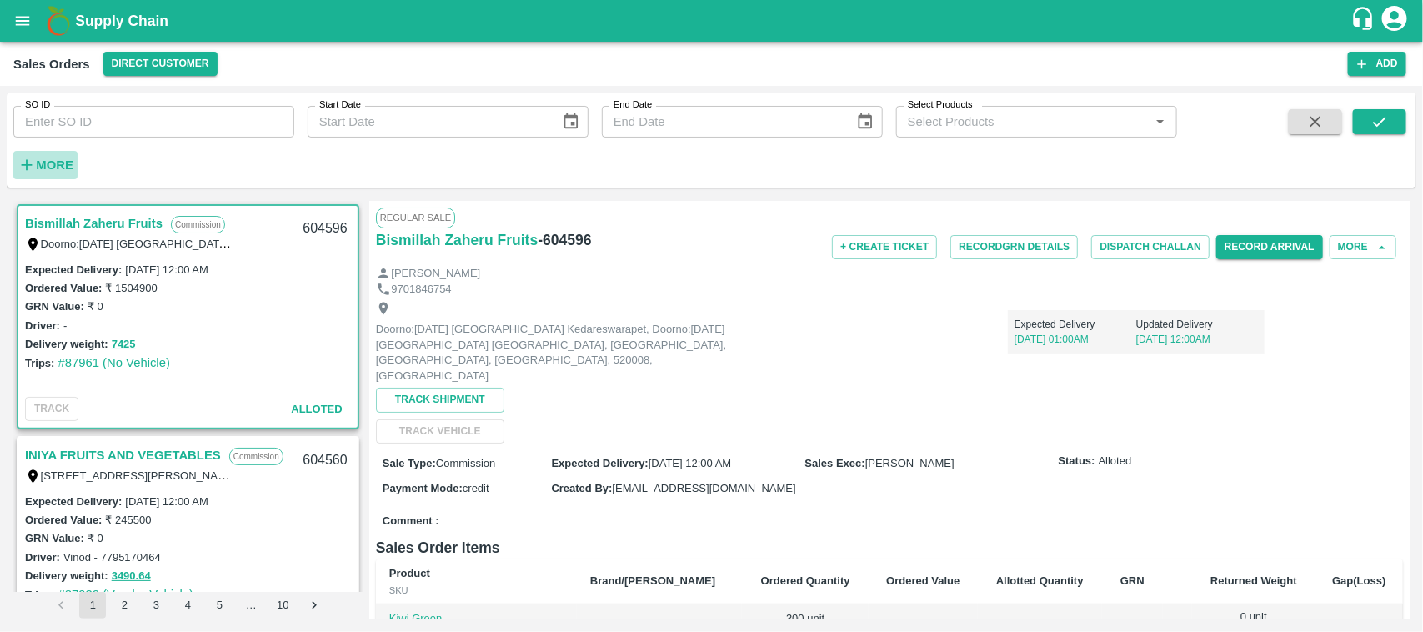
click at [47, 159] on strong "More" at bounding box center [55, 164] width 38 height 13
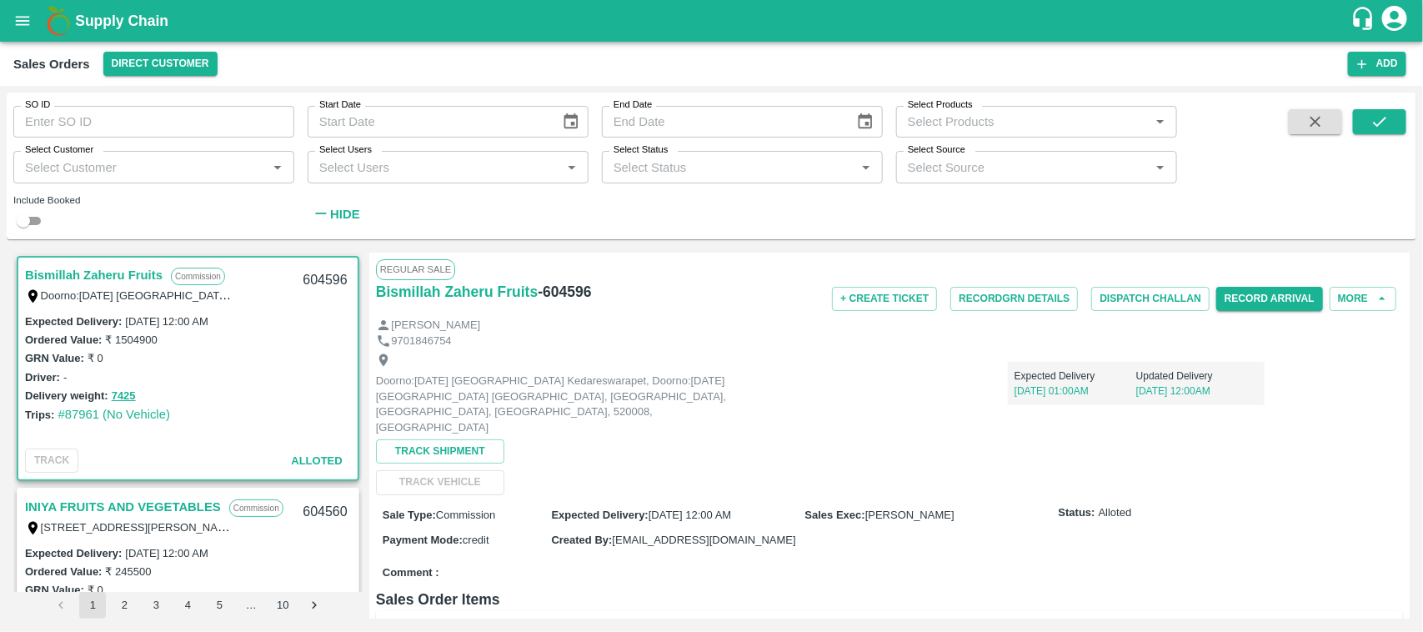
click at [89, 276] on link "Bismillah Zaheru Fruits" at bounding box center [94, 275] width 138 height 22
click at [336, 264] on div "604596" at bounding box center [325, 280] width 64 height 39
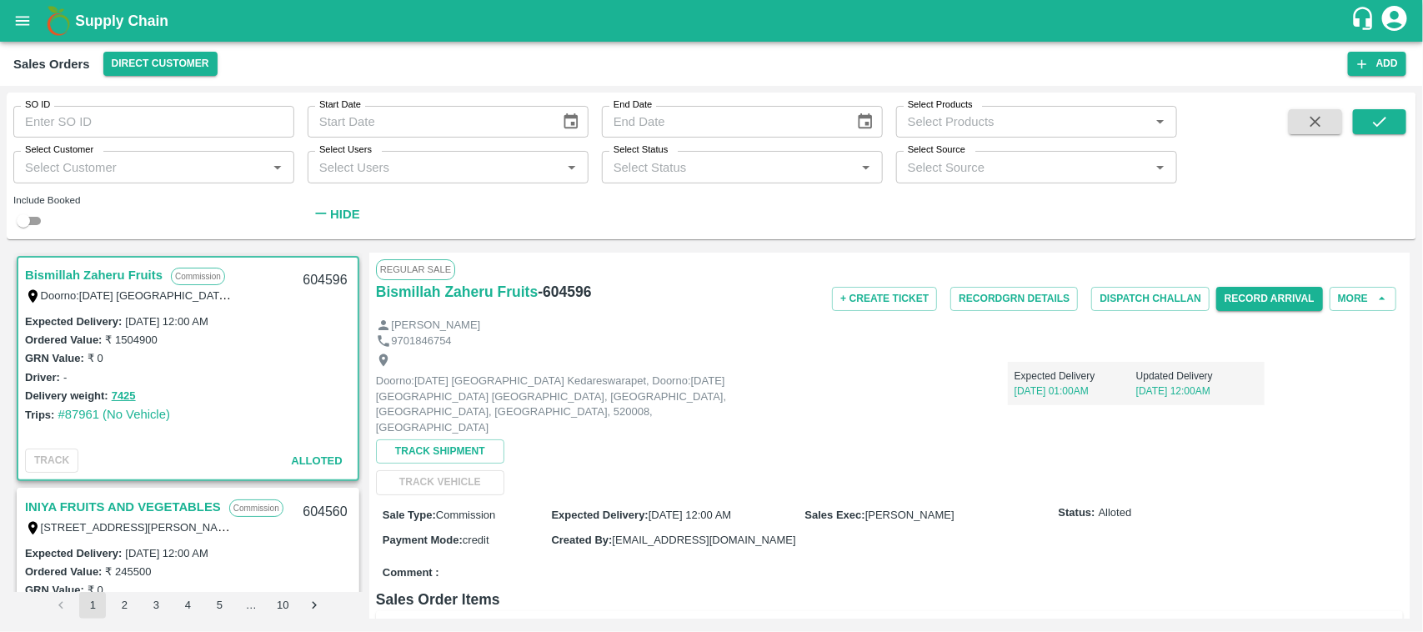
click at [102, 277] on link "Bismillah Zaheru Fruits" at bounding box center [94, 275] width 138 height 22
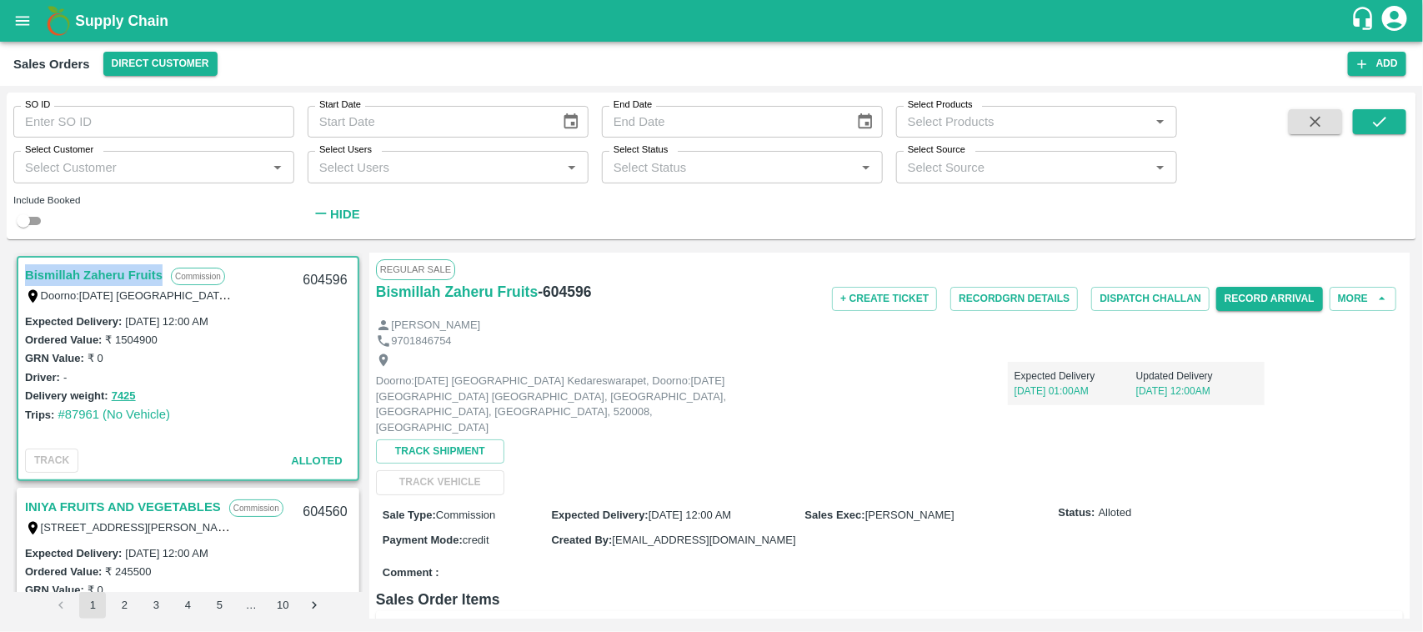
click at [102, 277] on link "Bismillah Zaheru Fruits" at bounding box center [94, 275] width 138 height 22
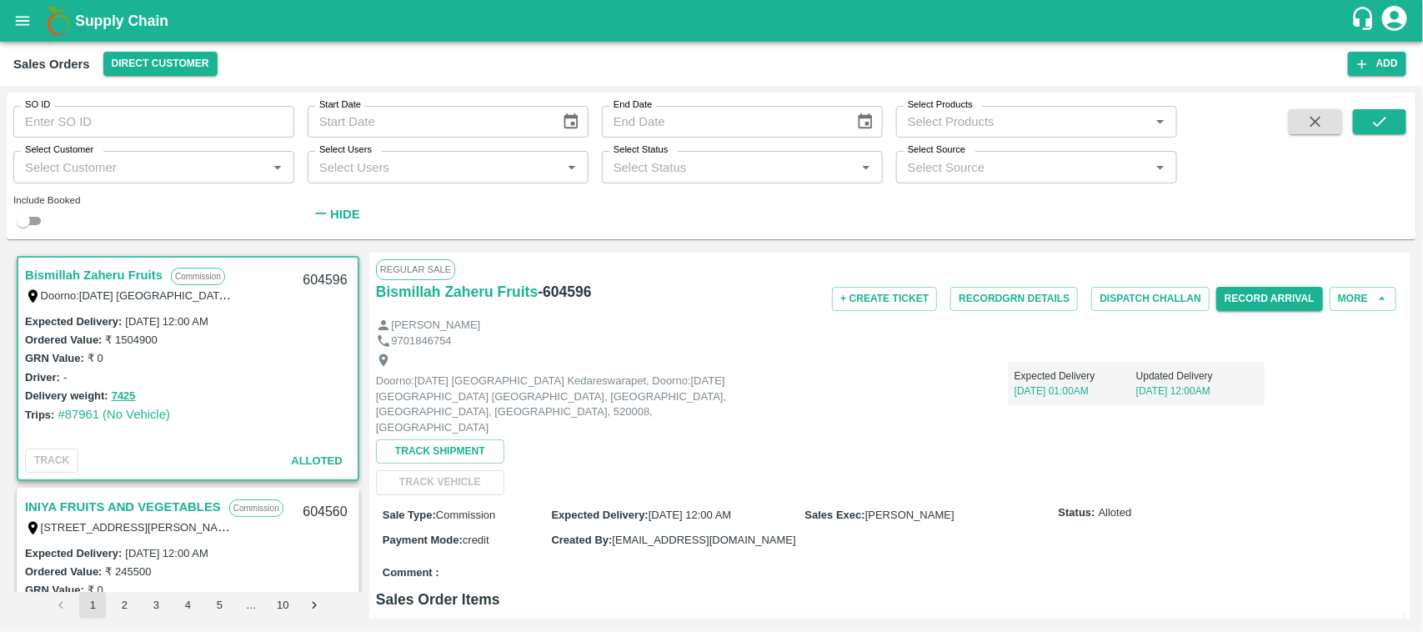
click at [186, 375] on div "Driver: -" at bounding box center [188, 377] width 326 height 18
click at [115, 279] on link "Bismillah Zaheru Fruits" at bounding box center [94, 275] width 138 height 22
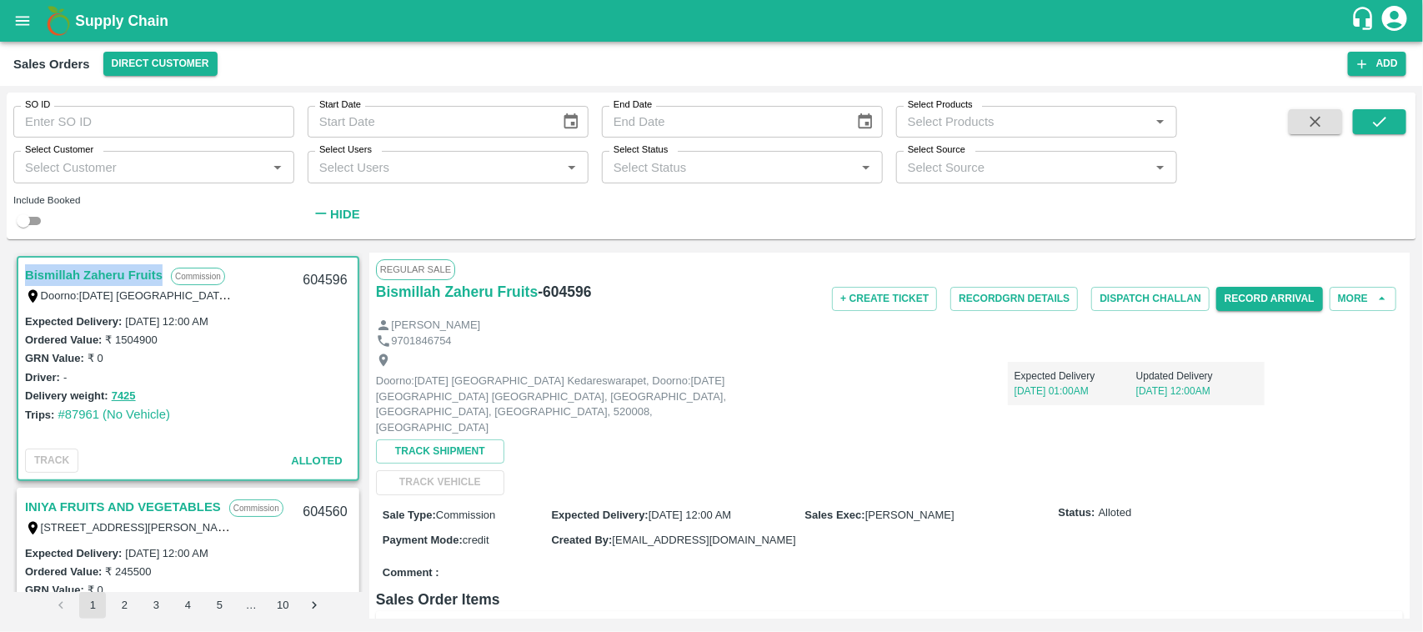
click at [115, 279] on link "Bismillah Zaheru Fruits" at bounding box center [94, 275] width 138 height 22
click at [208, 278] on p "Commission" at bounding box center [198, 277] width 54 height 18
click at [117, 265] on link "Bismillah Zaheru Fruits" at bounding box center [94, 275] width 138 height 22
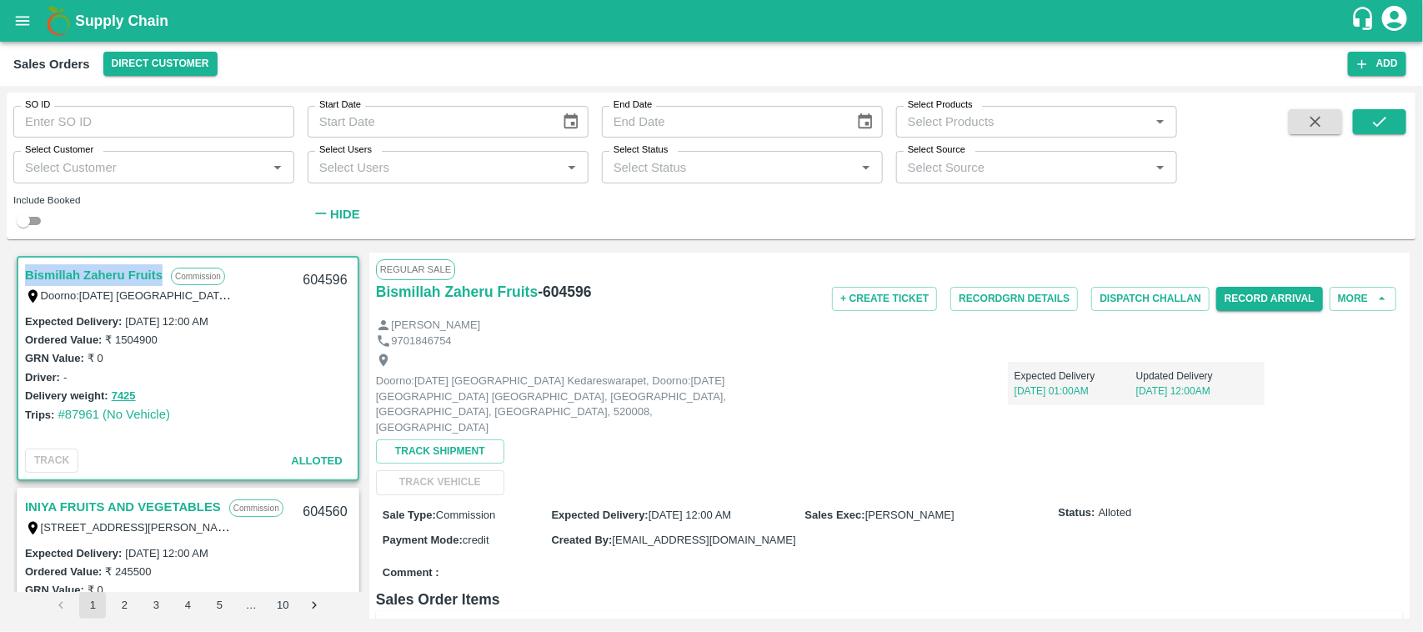
click at [117, 265] on link "Bismillah Zaheru Fruits" at bounding box center [94, 275] width 138 height 22
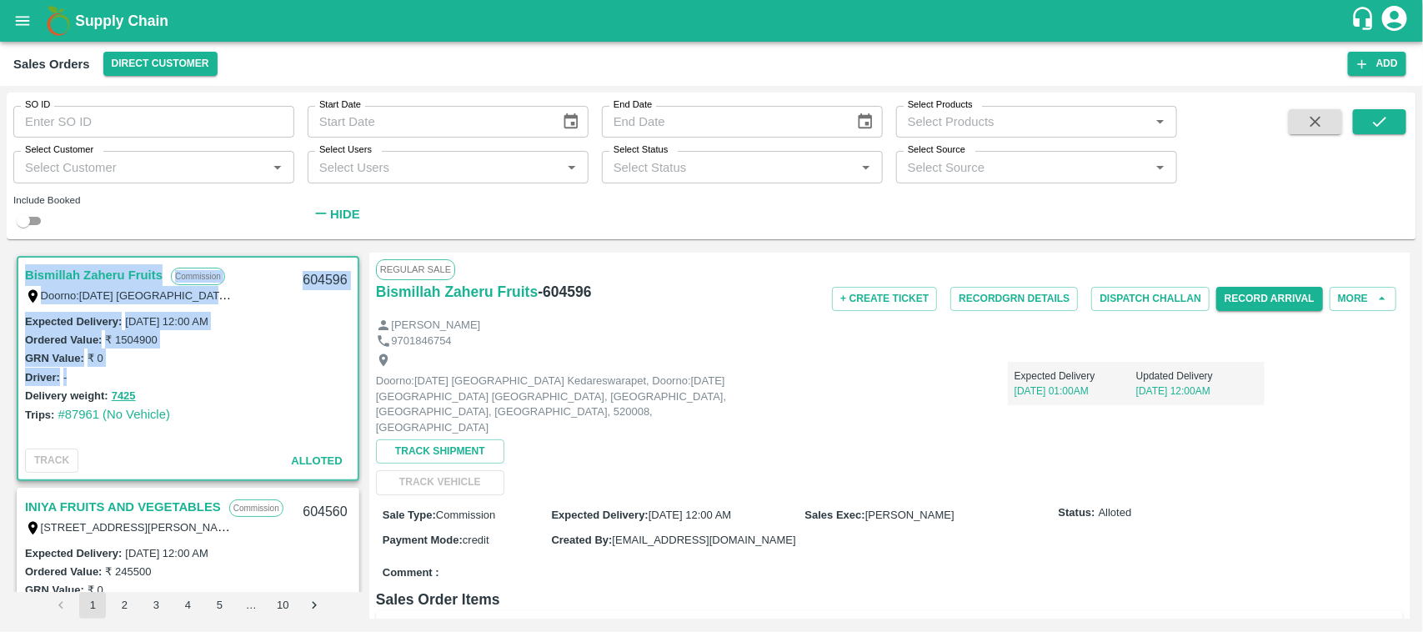
drag, startPoint x: 117, startPoint y: 265, endPoint x: 186, endPoint y: 410, distance: 160.7
click at [186, 410] on div "Bismillah Zaheru Fruits Commission Doorno:18-1-55 Mangamarket Kedareswarapet, D…" at bounding box center [188, 368] width 343 height 225
click at [186, 410] on div "Trips: #87961 (No Vehicle)" at bounding box center [188, 414] width 326 height 18
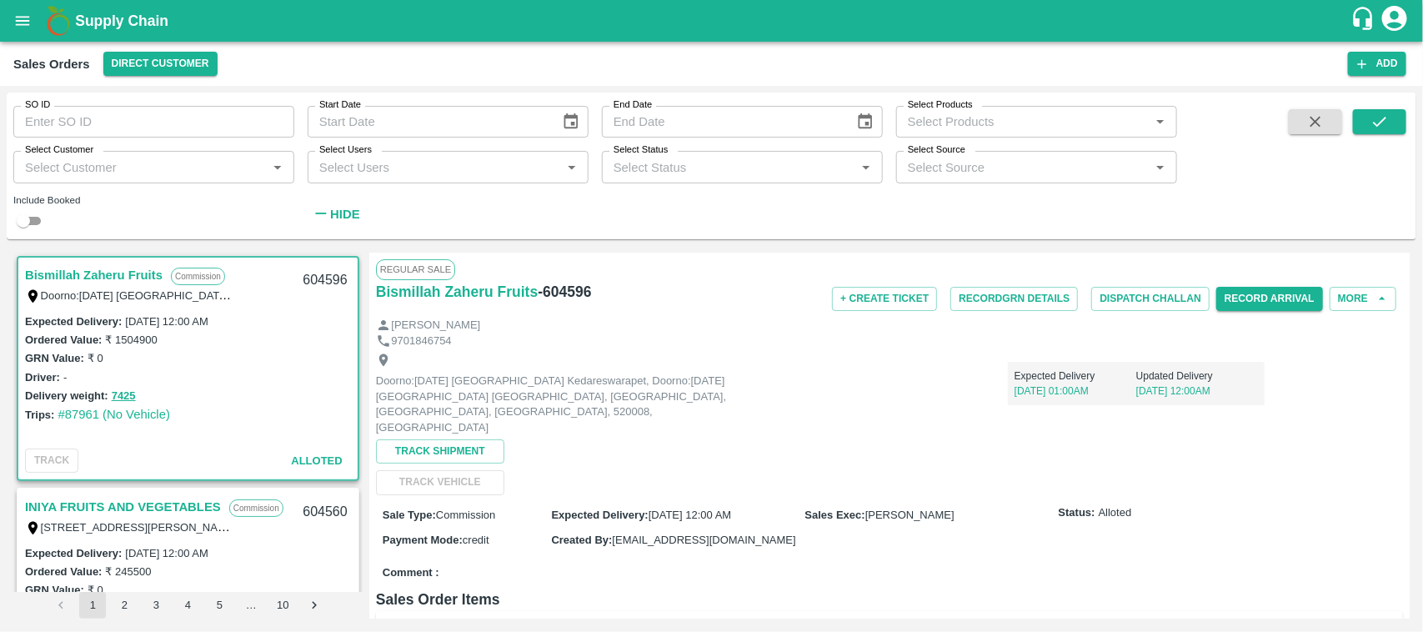
click at [122, 286] on div "Doorno:[DATE] [GEOGRAPHIC_DATA] Kedareswarapet, Doorno:[DATE] [GEOGRAPHIC_DATA]…" at bounding box center [129, 295] width 208 height 18
drag, startPoint x: 122, startPoint y: 284, endPoint x: 109, endPoint y: 268, distance: 20.8
click at [109, 268] on div "Bismillah Zaheru Fruits Commission Doorno:18-1-55 Mangamarket Kedareswarapet, D…" at bounding box center [159, 284] width 268 height 40
click at [109, 268] on link "Bismillah Zaheru Fruits" at bounding box center [94, 275] width 138 height 22
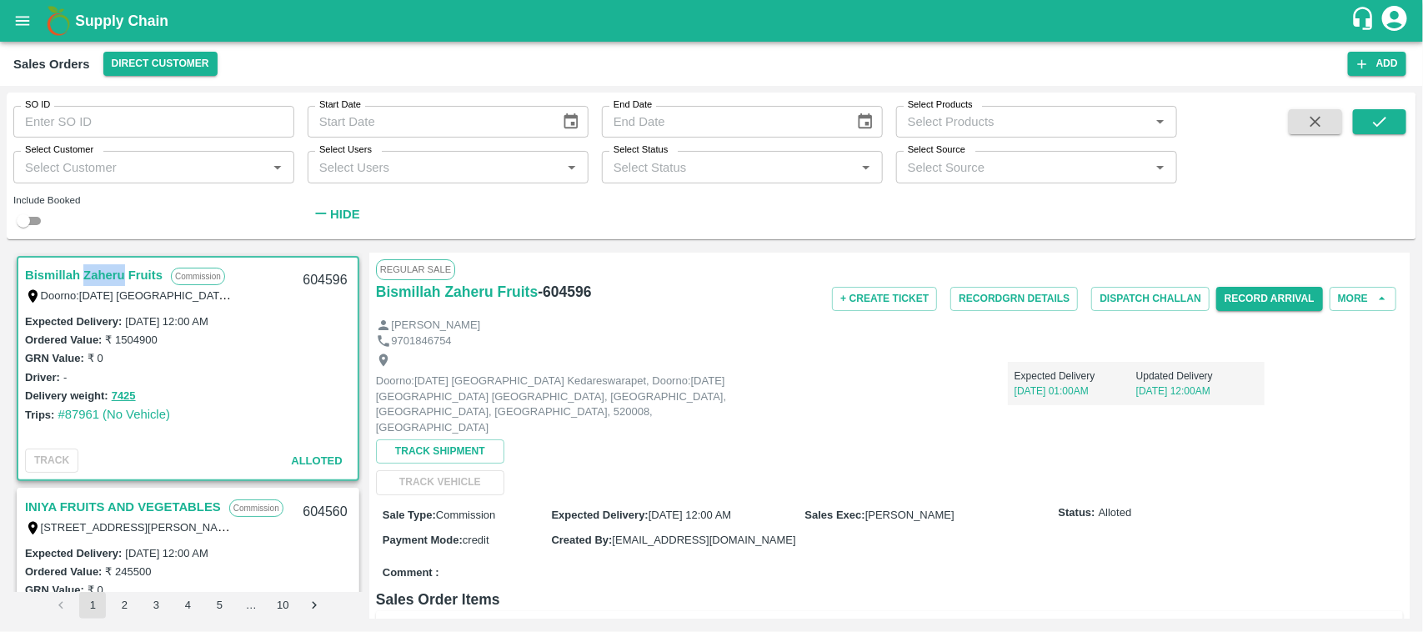
click at [109, 268] on link "Bismillah Zaheru Fruits" at bounding box center [94, 275] width 138 height 22
click at [167, 338] on div "Ordered Value: ₹ 1504900" at bounding box center [188, 339] width 326 height 18
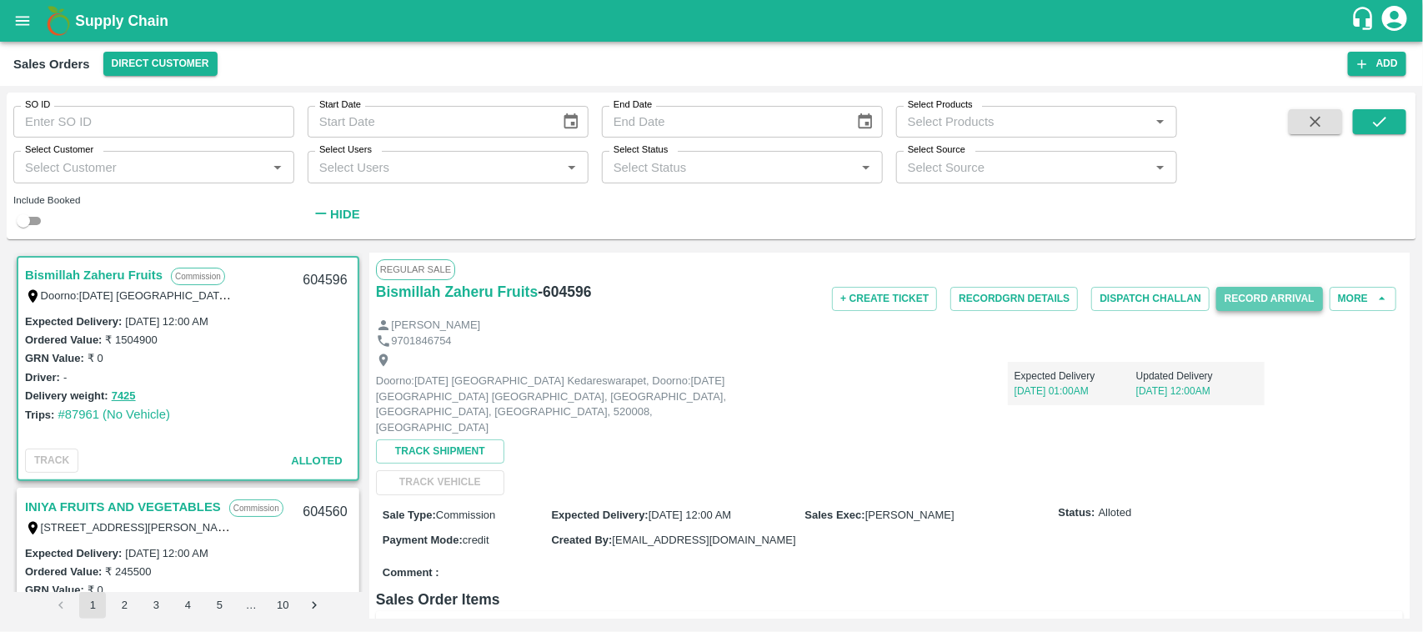
click at [1240, 306] on button "Record Arrival" at bounding box center [1269, 299] width 107 height 24
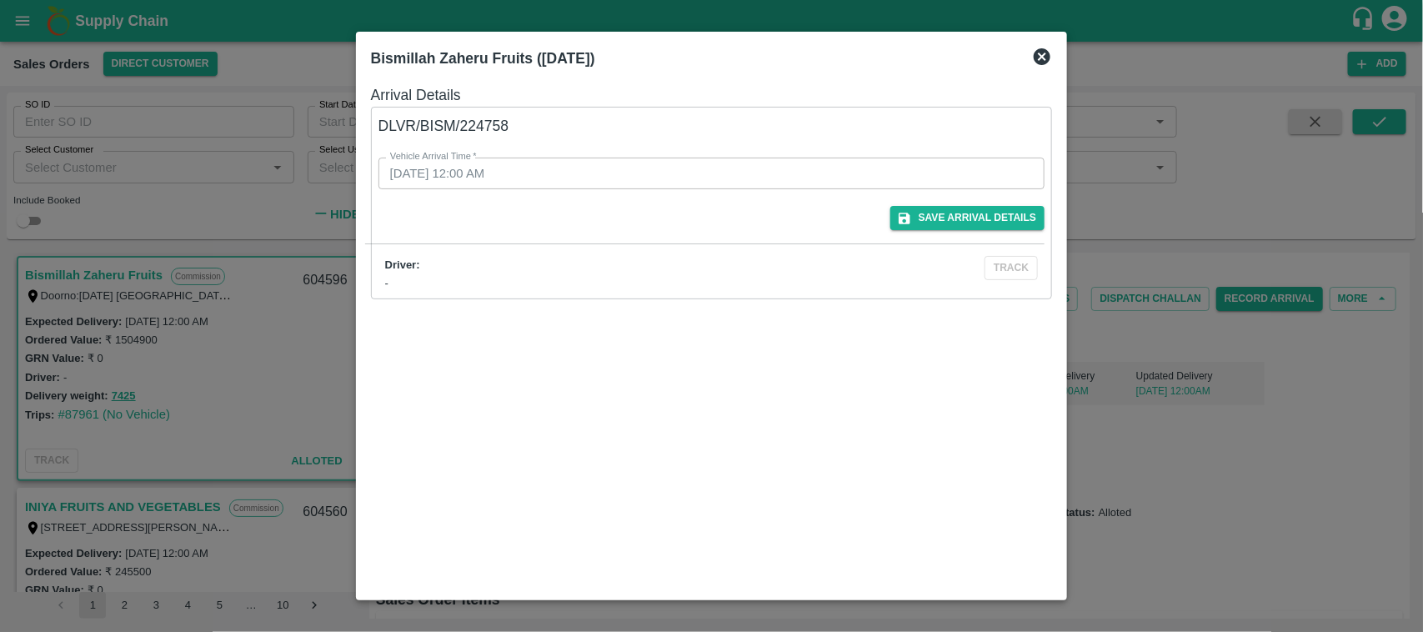
drag, startPoint x: 463, startPoint y: 129, endPoint x: 513, endPoint y: 127, distance: 50.9
click at [513, 127] on div "Vehicle Arrival Time   * 11/09/2025 12:00 AM Vehicle Arrival Time" at bounding box center [691, 154] width 707 height 72
click at [1036, 58] on div "Bismillah Zaheru Fruits ([DATE])" at bounding box center [711, 58] width 695 height 37
click at [1036, 58] on icon at bounding box center [1041, 56] width 17 height 17
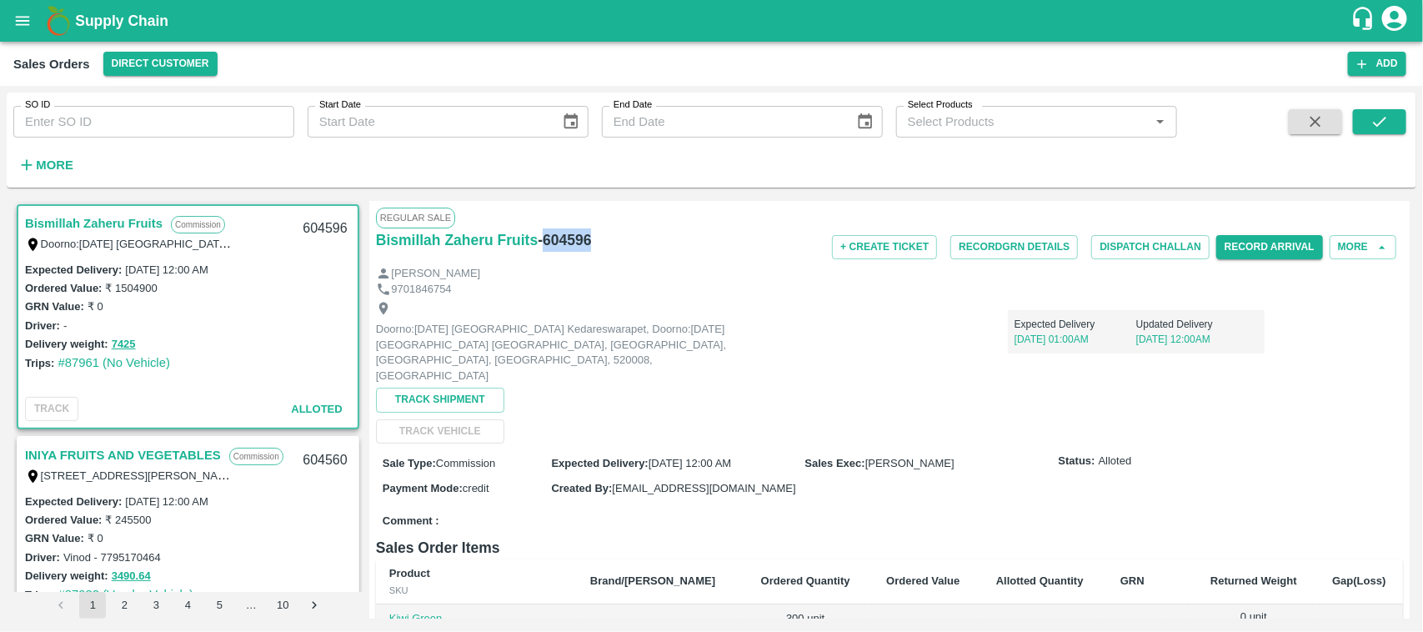
drag, startPoint x: 605, startPoint y: 239, endPoint x: 543, endPoint y: 236, distance: 62.6
click at [543, 236] on div "[PERSON_NAME] Fruits - 604596" at bounding box center [547, 239] width 343 height 23
copy h6 "604596"
click at [1247, 242] on button "Record Arrival" at bounding box center [1269, 247] width 107 height 24
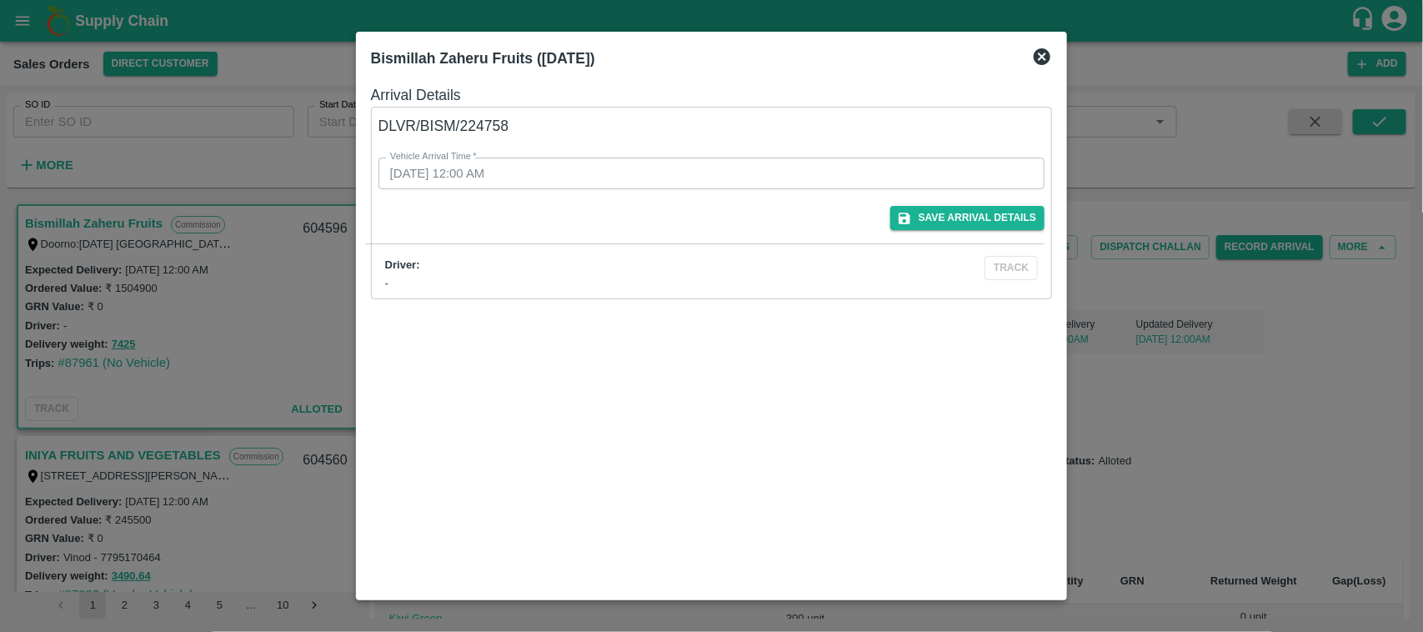
click at [1043, 57] on icon at bounding box center [1042, 57] width 20 height 20
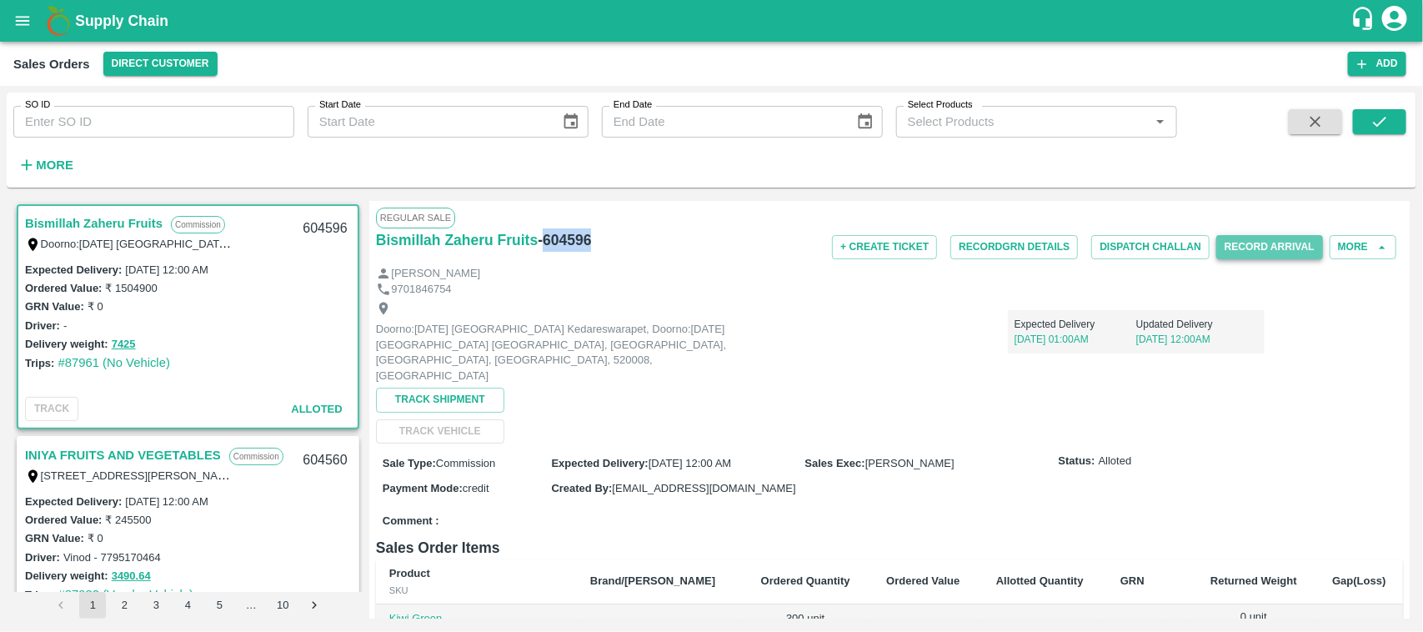
click at [1257, 256] on button "Record Arrival" at bounding box center [1269, 247] width 107 height 24
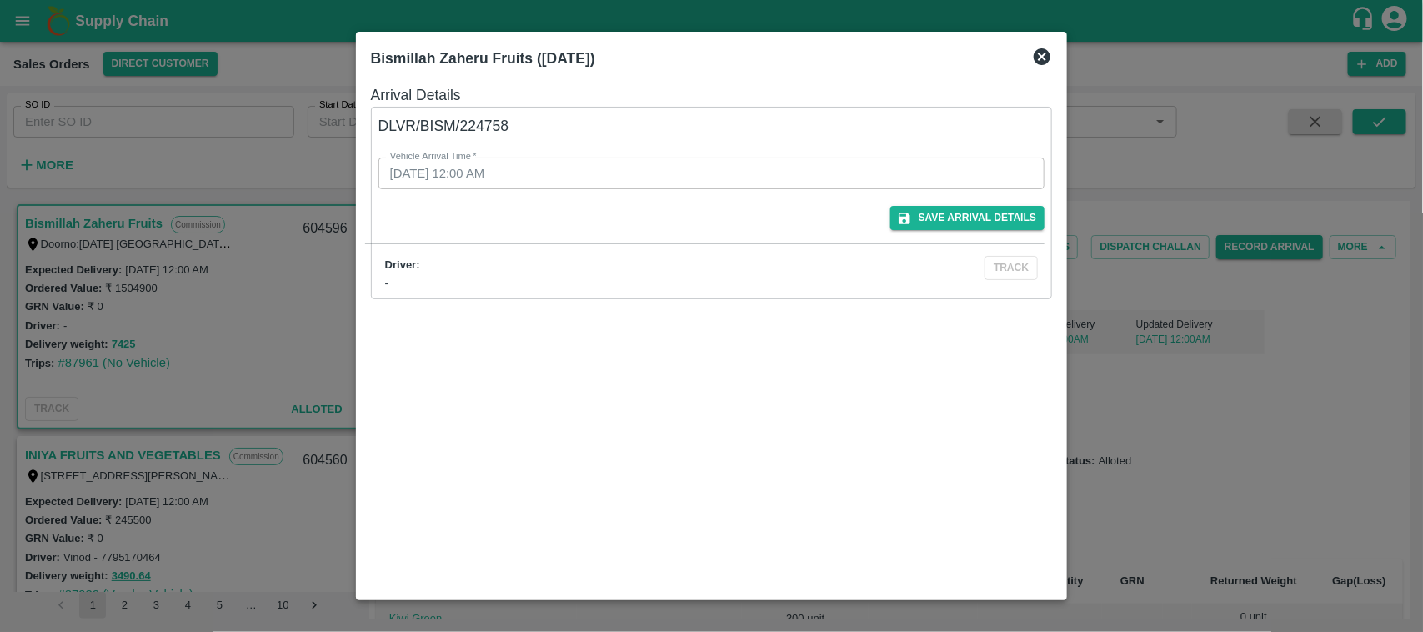
click at [1043, 59] on icon at bounding box center [1041, 56] width 17 height 17
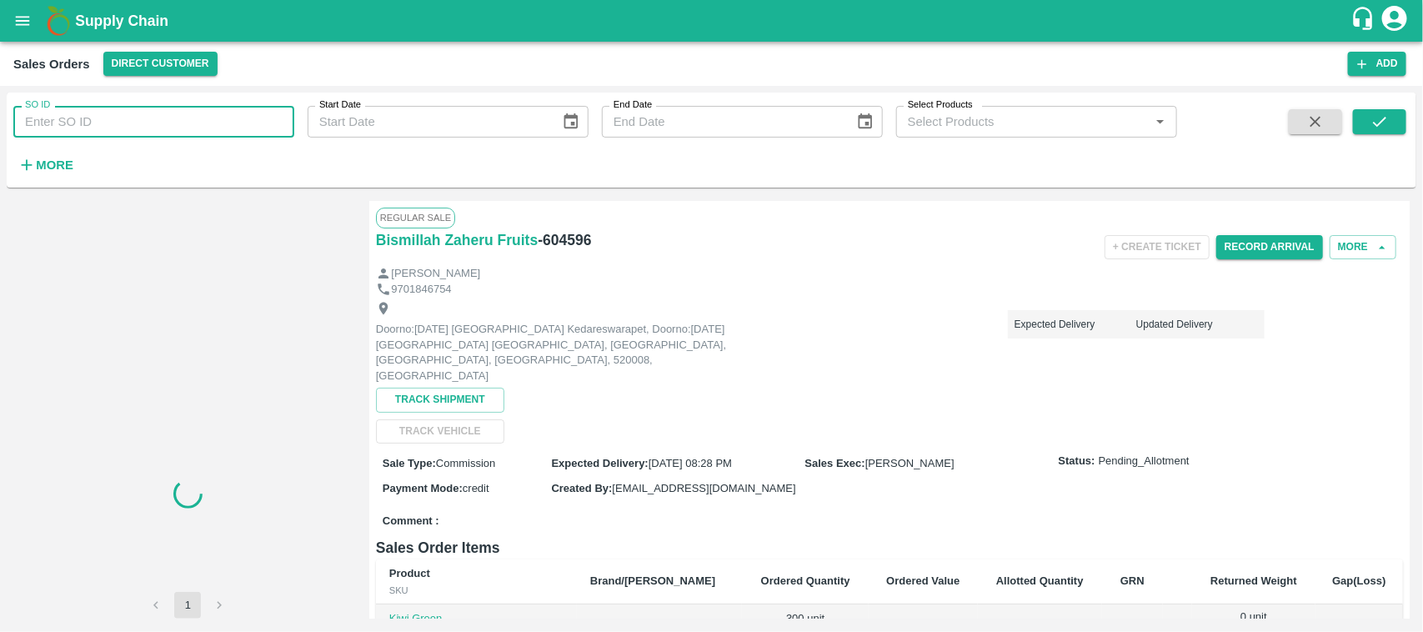
click at [127, 119] on input "SO ID" at bounding box center [153, 122] width 281 height 32
